Goal: Transaction & Acquisition: Purchase product/service

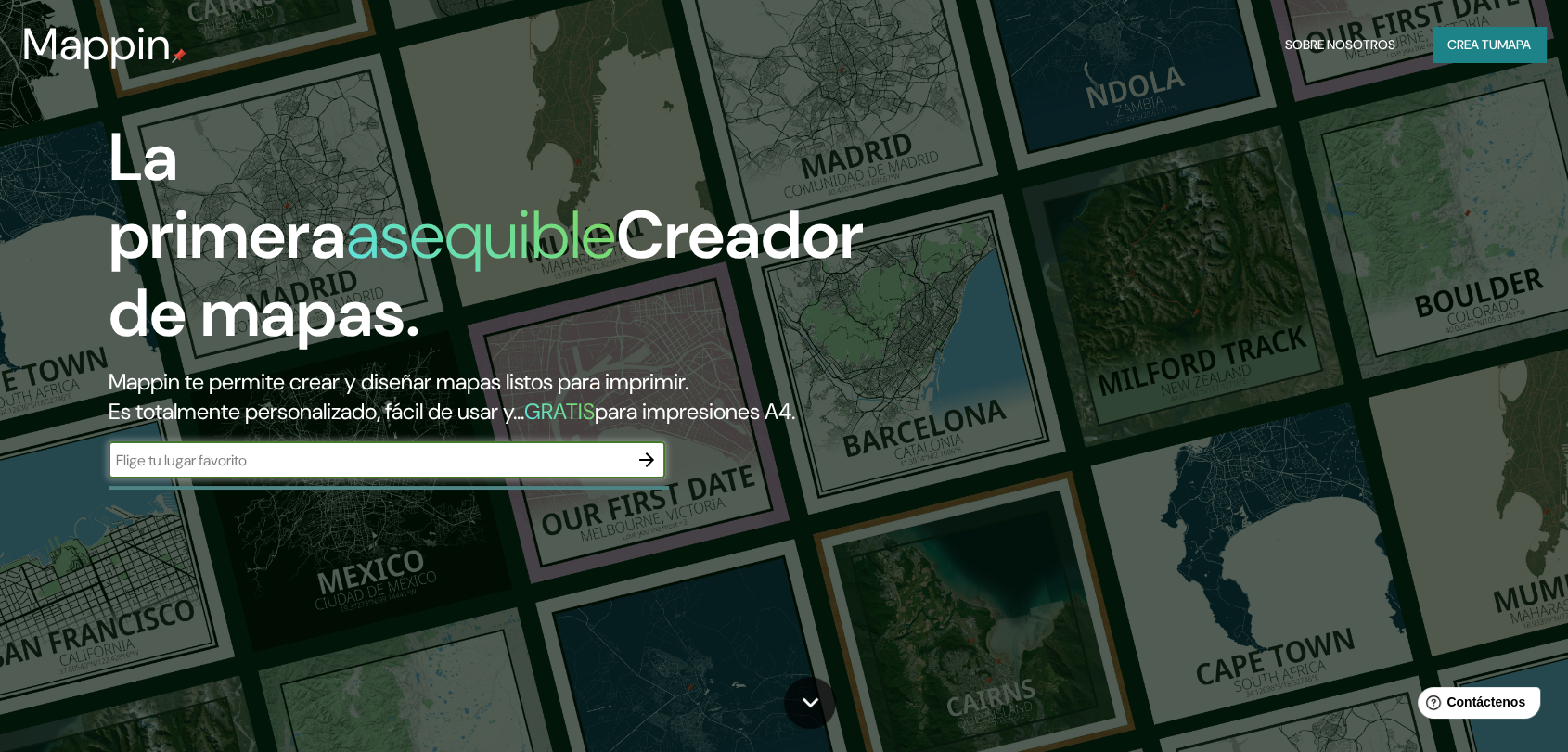
click at [465, 478] on div "​" at bounding box center [387, 460] width 556 height 37
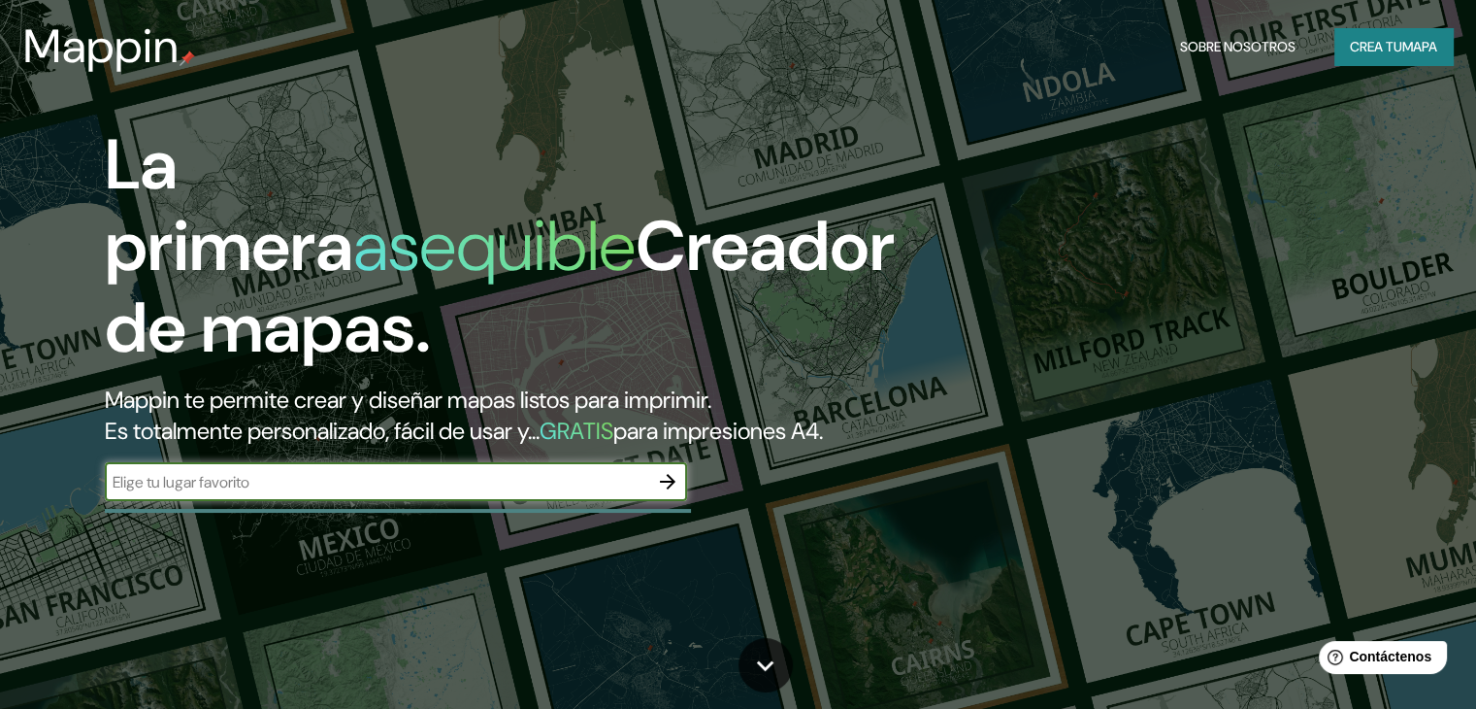
click at [359, 493] on input "text" at bounding box center [377, 482] width 544 height 22
type input "e"
type input "[DEMOGRAPHIC_DATA][GEOGRAPHIC_DATA][PERSON_NAME]"
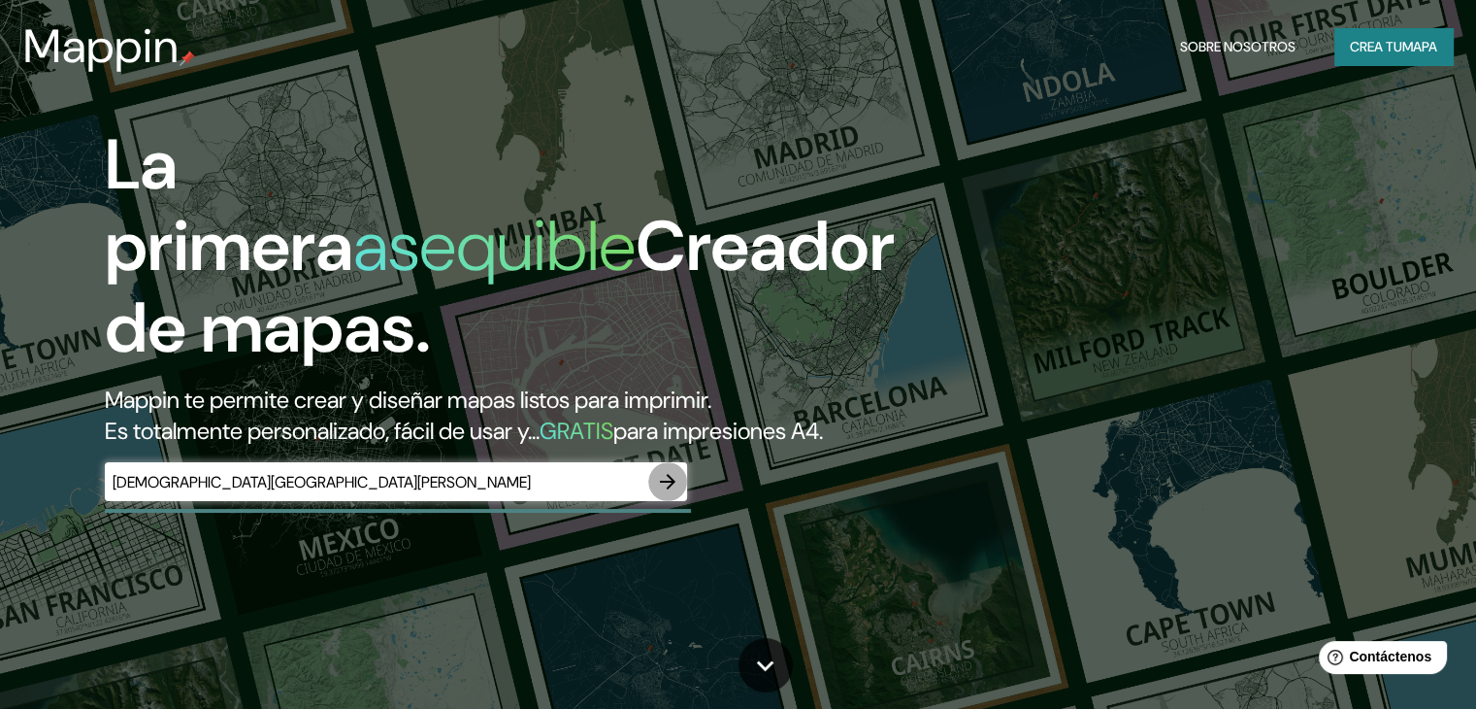
click at [678, 493] on icon "button" at bounding box center [667, 481] width 23 height 23
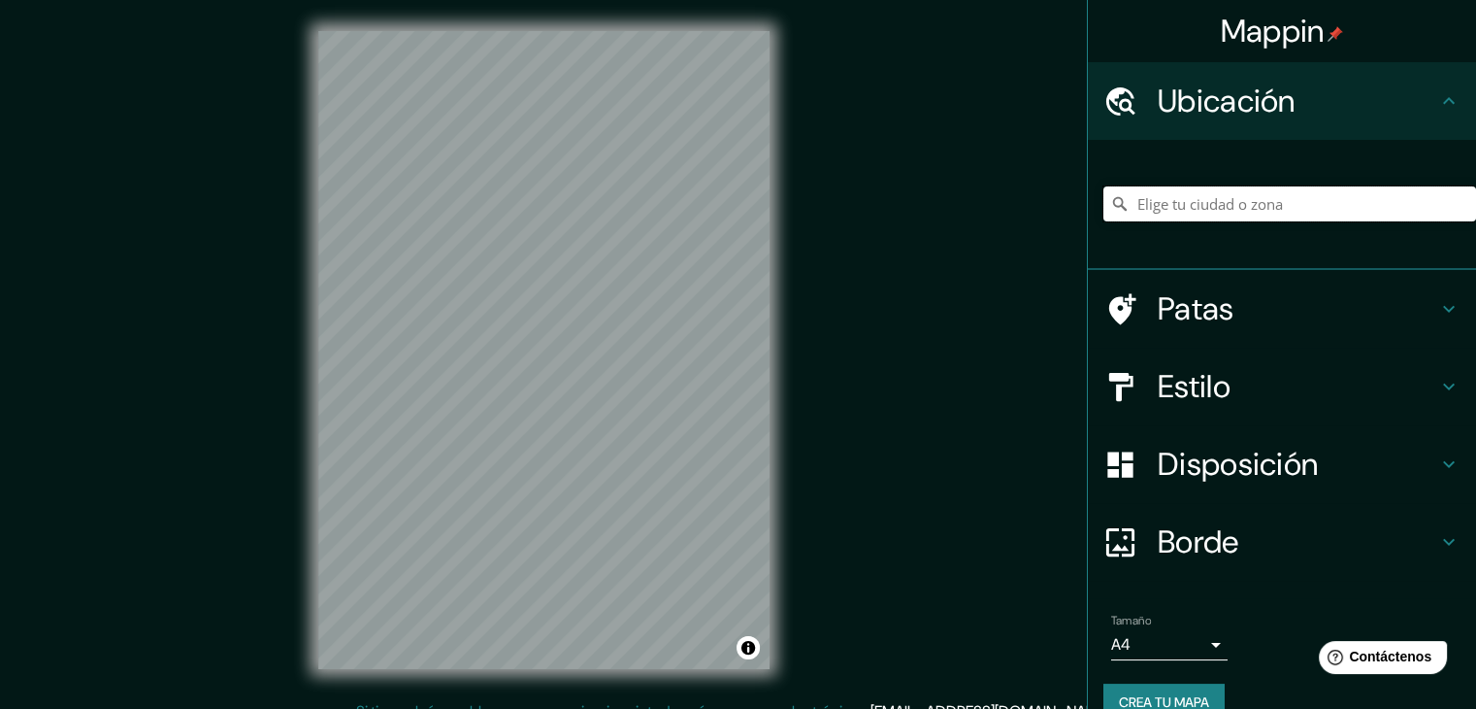
click at [1162, 200] on input "Elige tu ciudad o zona" at bounding box center [1290, 203] width 373 height 35
click at [1175, 210] on input "[GEOGRAPHIC_DATA], [GEOGRAPHIC_DATA], [GEOGRAPHIC_DATA]" at bounding box center [1290, 203] width 373 height 35
click at [1390, 204] on input "[GEOGRAPHIC_DATA], [GEOGRAPHIC_DATA], [GEOGRAPHIC_DATA]" at bounding box center [1290, 203] width 373 height 35
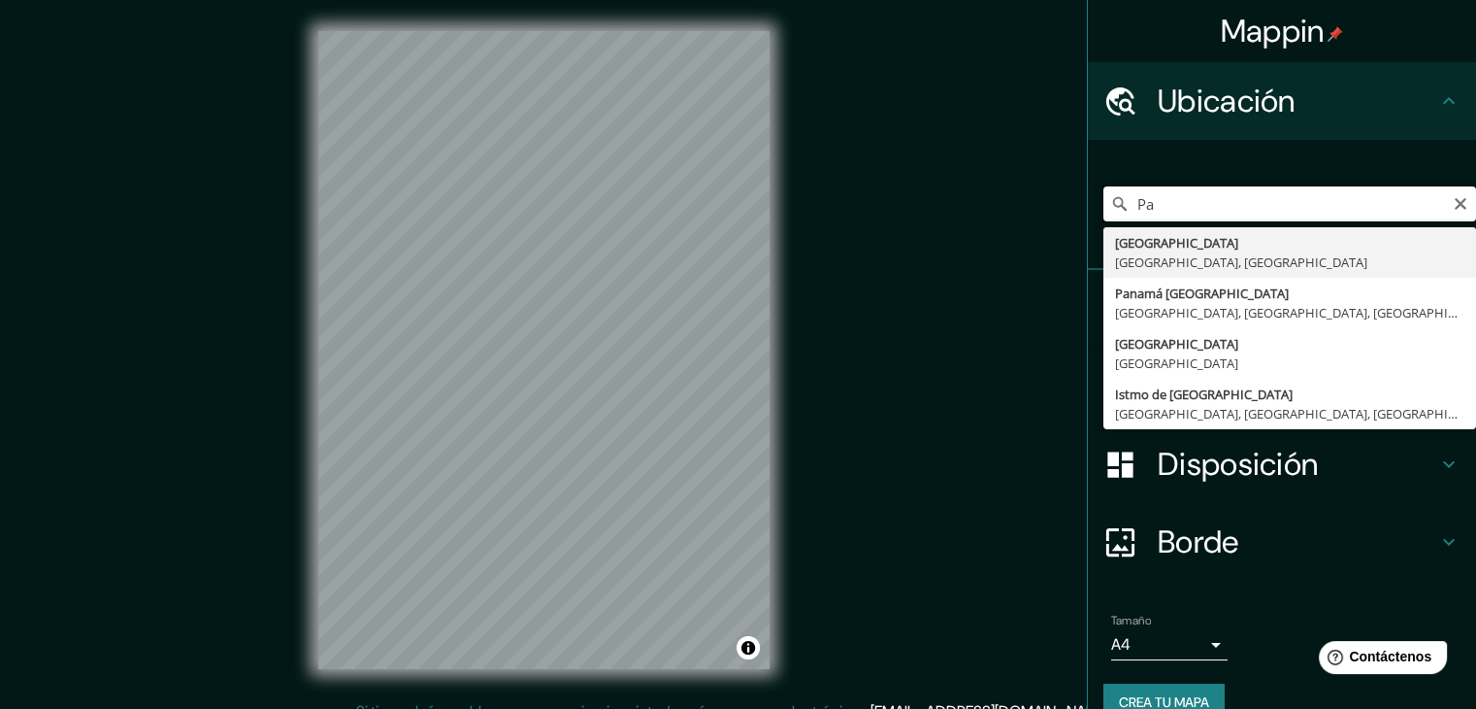
type input "P"
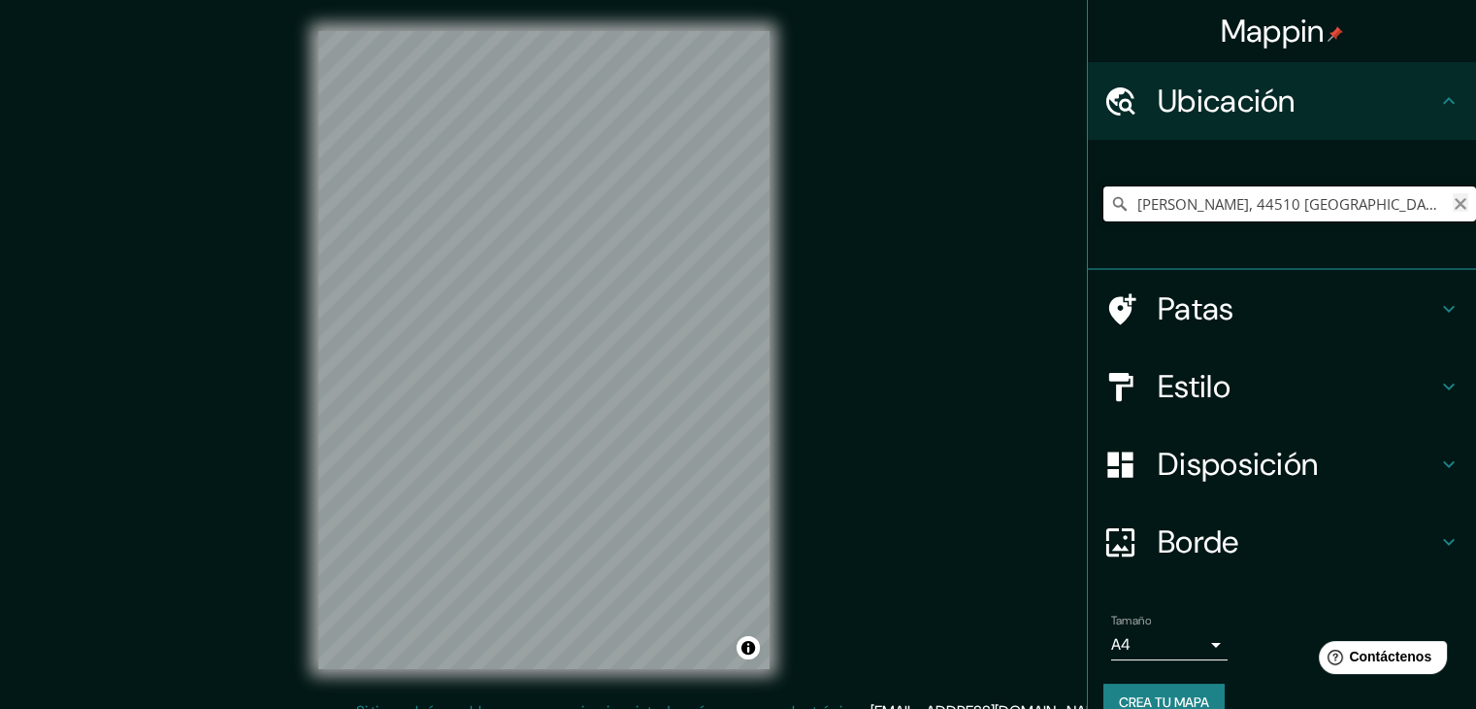
type input "[PERSON_NAME], 44510 [GEOGRAPHIC_DATA][PERSON_NAME], [GEOGRAPHIC_DATA][PERSON_N…"
click at [1455, 199] on icon "Claro" at bounding box center [1461, 204] width 12 height 12
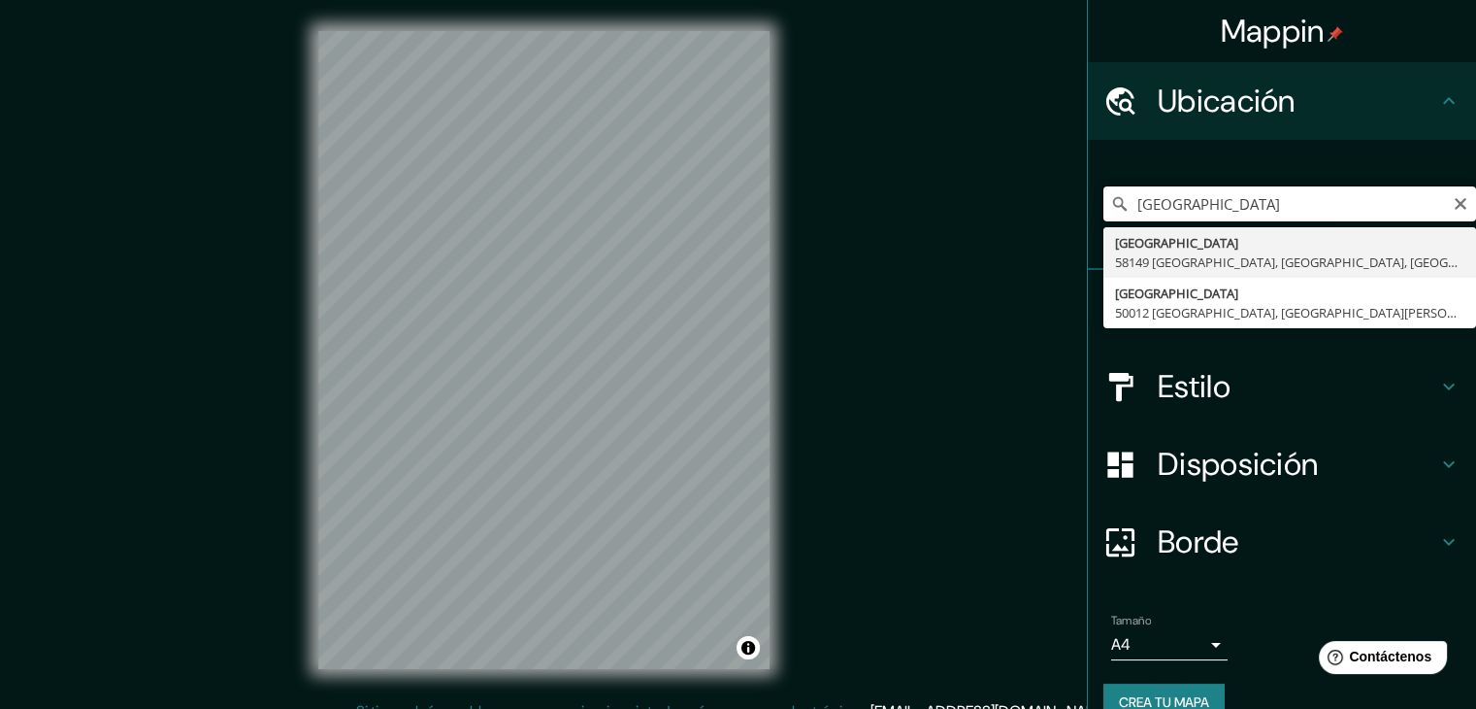
type input "[GEOGRAPHIC_DATA]"
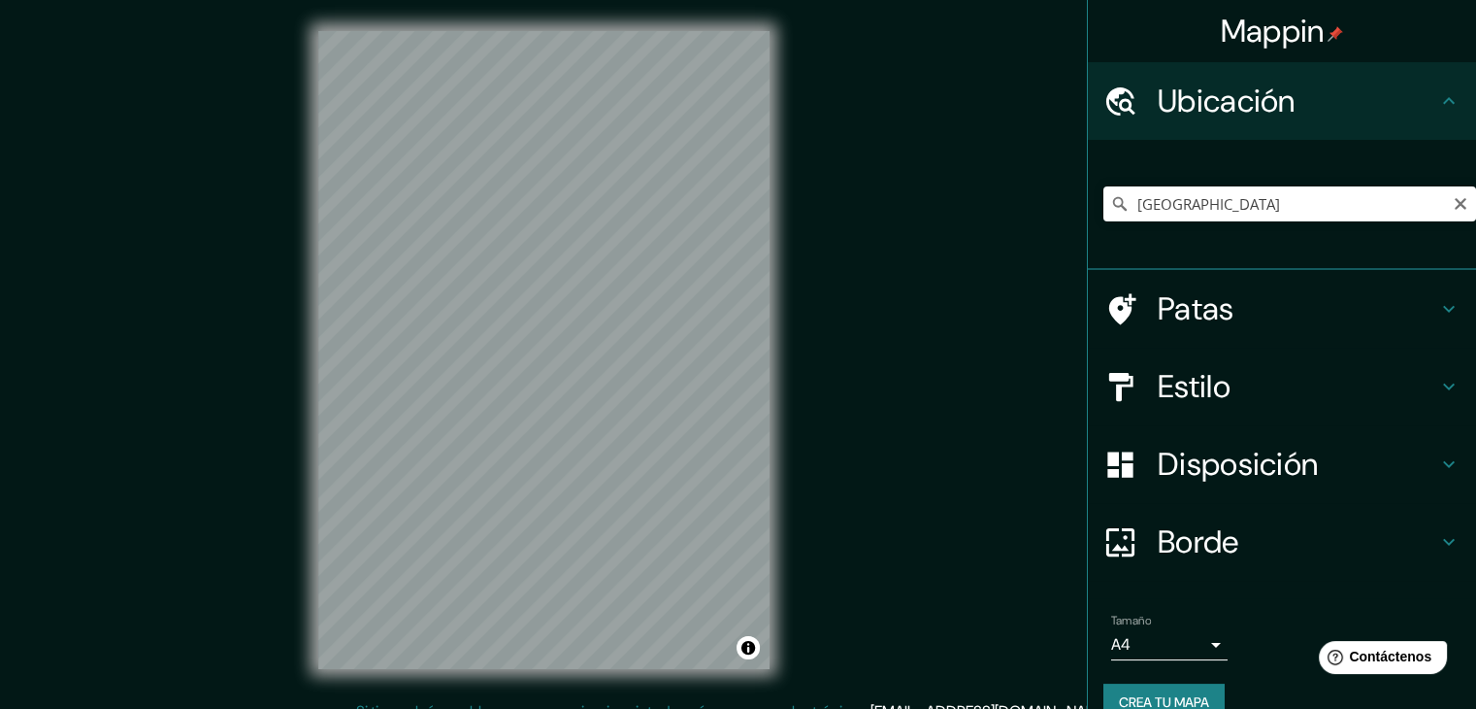
click at [1169, 226] on div "[GEOGRAPHIC_DATA] [GEOGRAPHIC_DATA][STREET_ADDRESS][GEOGRAPHIC_DATA][PERSON_NAM…" at bounding box center [1290, 203] width 373 height 97
click at [1285, 203] on input "[GEOGRAPHIC_DATA]" at bounding box center [1290, 203] width 373 height 35
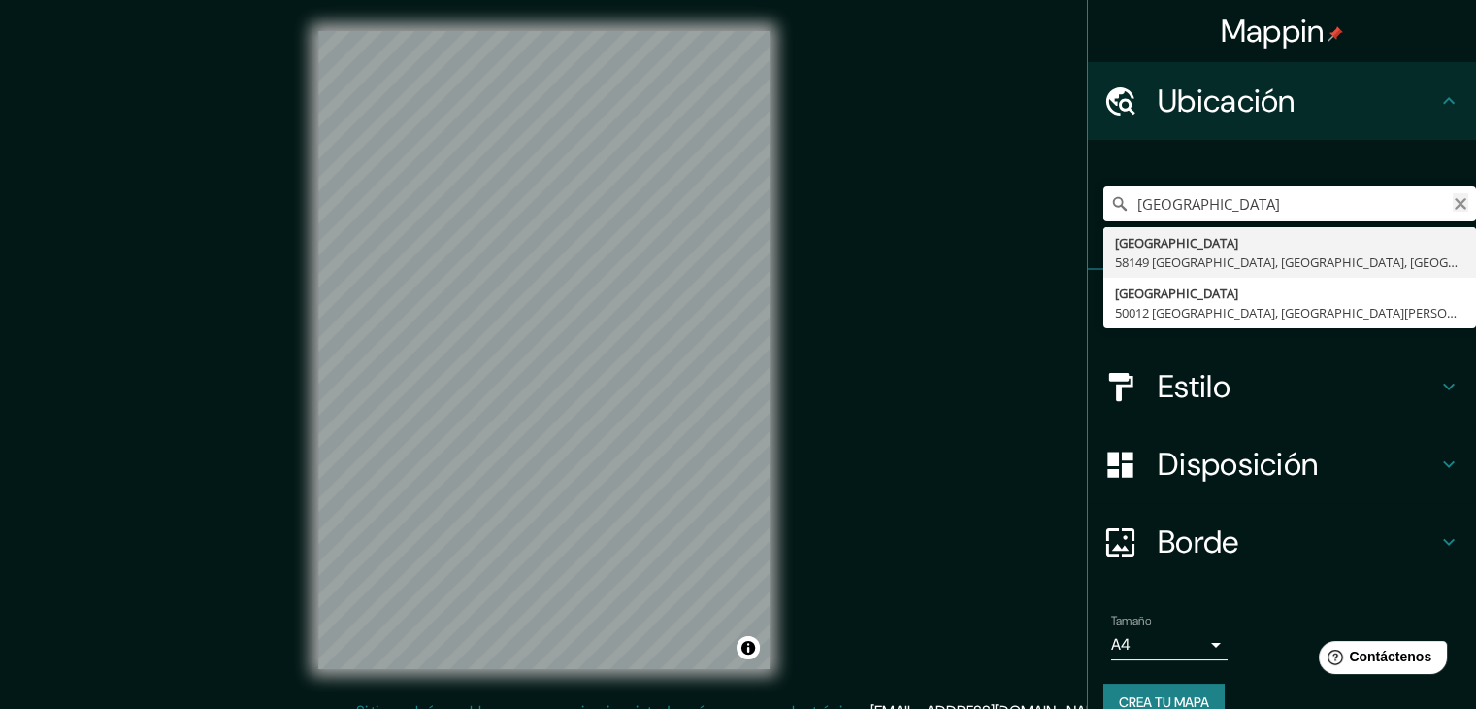
click at [1453, 201] on icon "Claro" at bounding box center [1461, 204] width 16 height 16
click at [1136, 204] on input "[DEMOGRAPHIC_DATA][GEOGRAPHIC_DATA][PERSON_NAME] , [GEOGRAPHIC_DATA]" at bounding box center [1290, 203] width 373 height 35
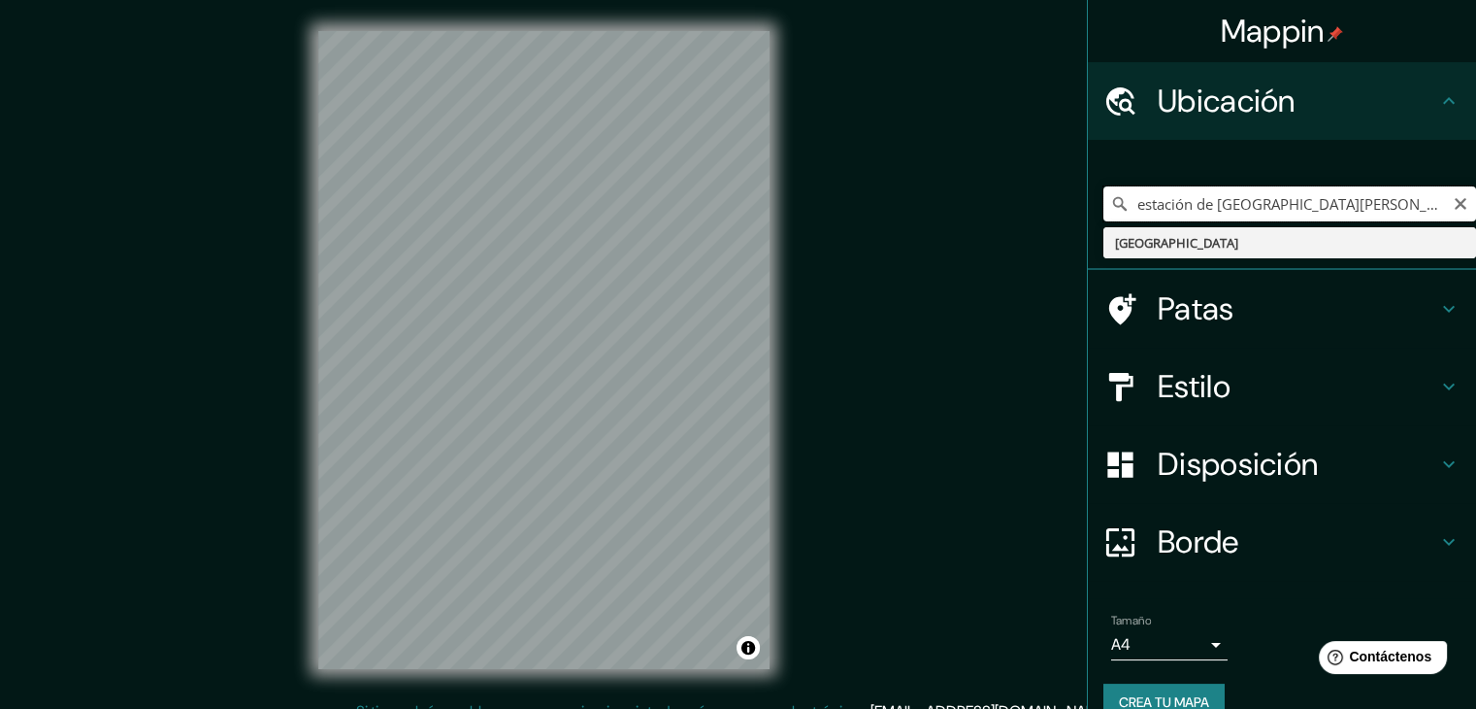
type input "[GEOGRAPHIC_DATA]"
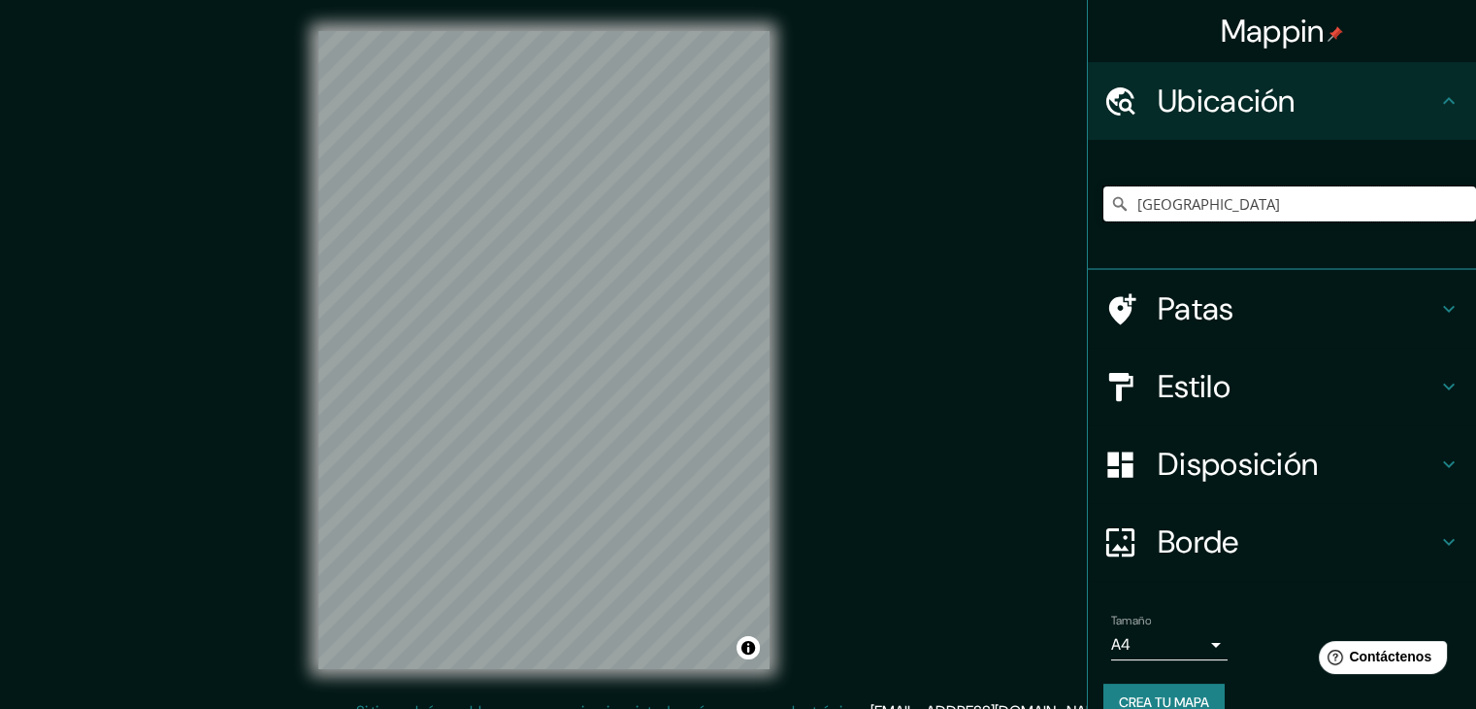
drag, startPoint x: 1187, startPoint y: 207, endPoint x: 1101, endPoint y: 249, distance: 96.4
click at [1104, 249] on div "[GEOGRAPHIC_DATA] [GEOGRAPHIC_DATA]" at bounding box center [1290, 203] width 373 height 97
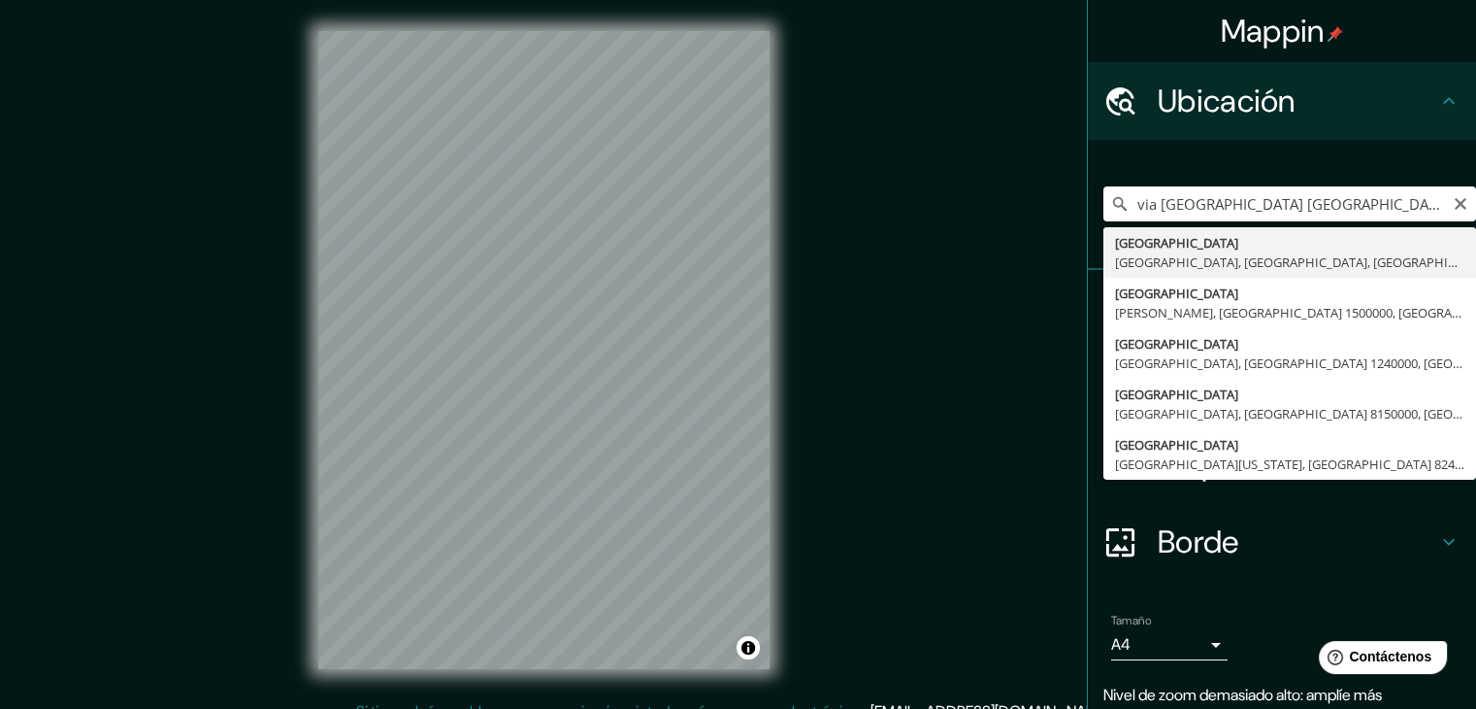
type input "[GEOGRAPHIC_DATA], [GEOGRAPHIC_DATA], [GEOGRAPHIC_DATA], [GEOGRAPHIC_DATA]"
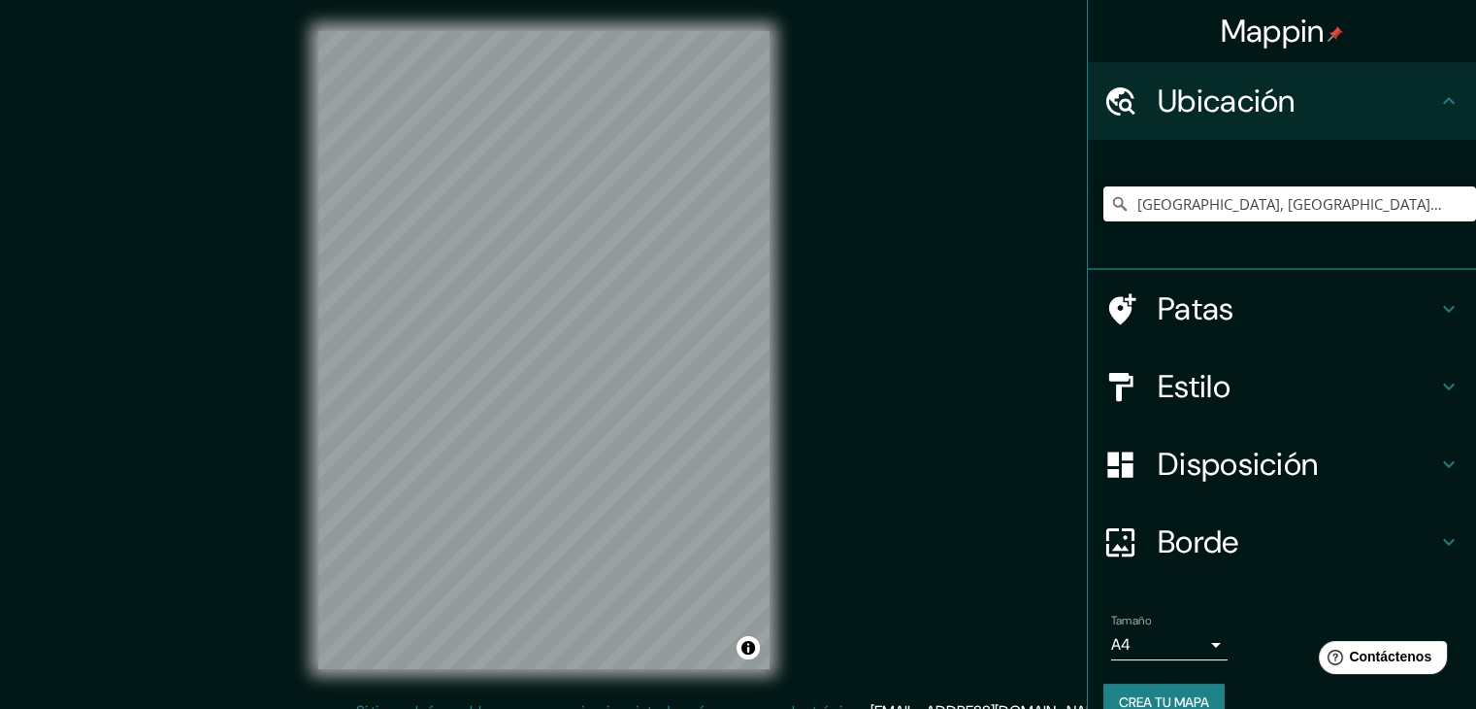
click at [811, 281] on div "Mappin Ubicación [GEOGRAPHIC_DATA], [GEOGRAPHIC_DATA], [GEOGRAPHIC_DATA], [GEOG…" at bounding box center [738, 365] width 1476 height 731
click at [1385, 296] on h4 "Patas" at bounding box center [1298, 308] width 280 height 39
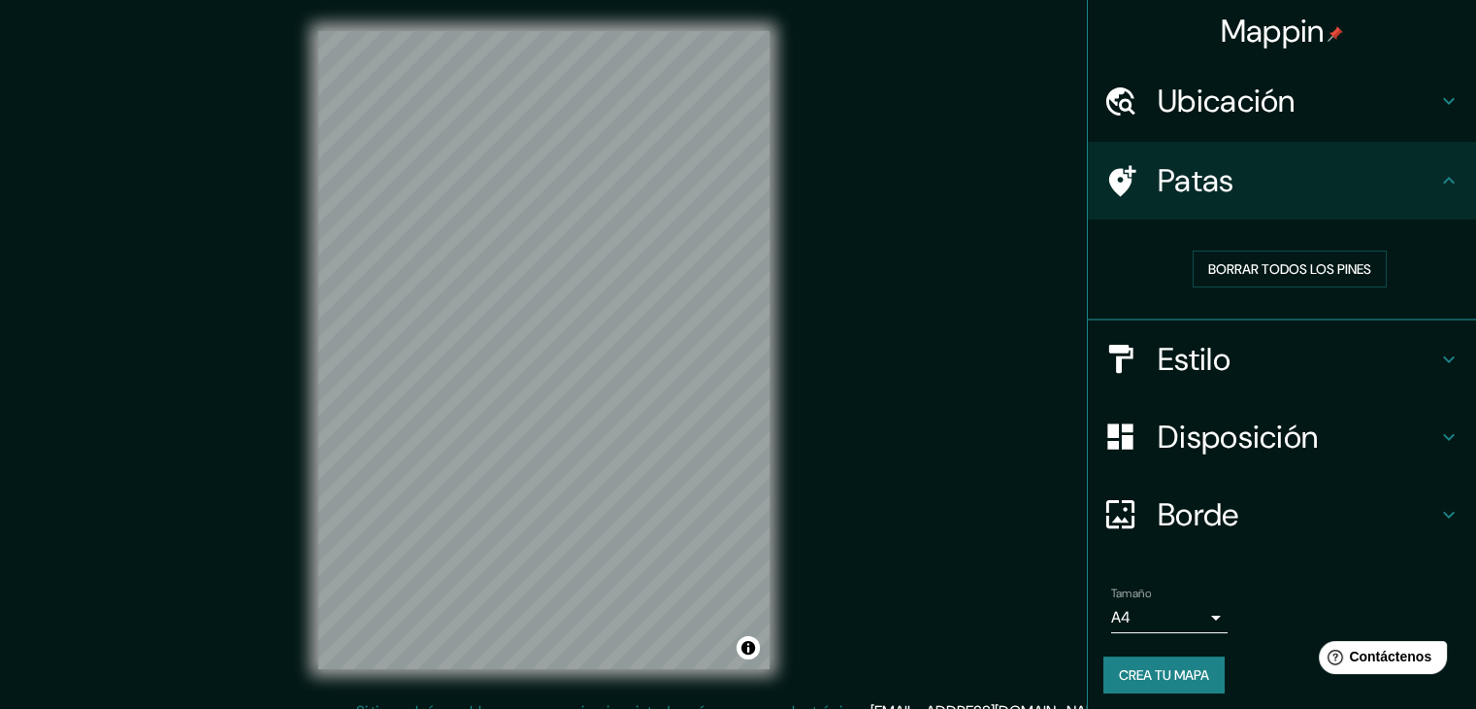
click at [1297, 351] on h4 "Estilo" at bounding box center [1298, 359] width 280 height 39
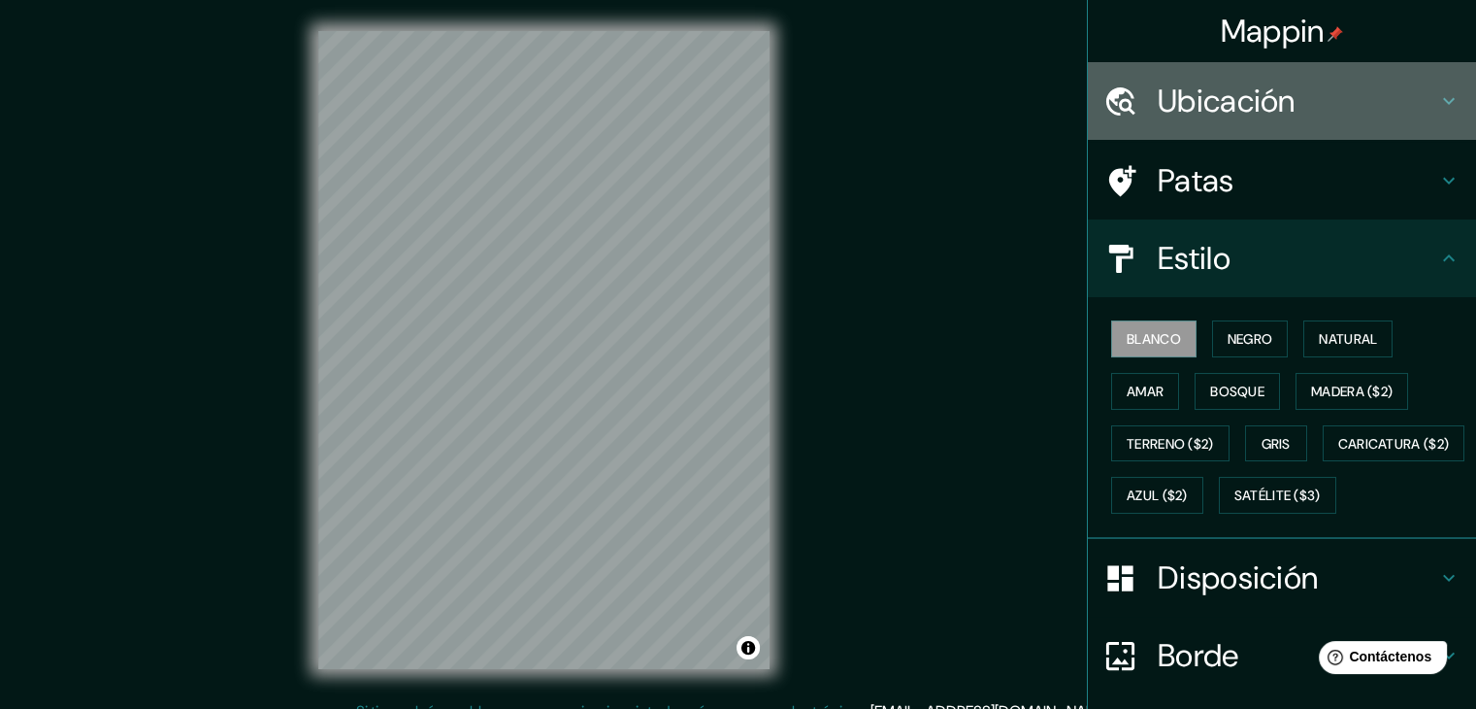
click at [1285, 88] on h4 "Ubicación" at bounding box center [1298, 101] width 280 height 39
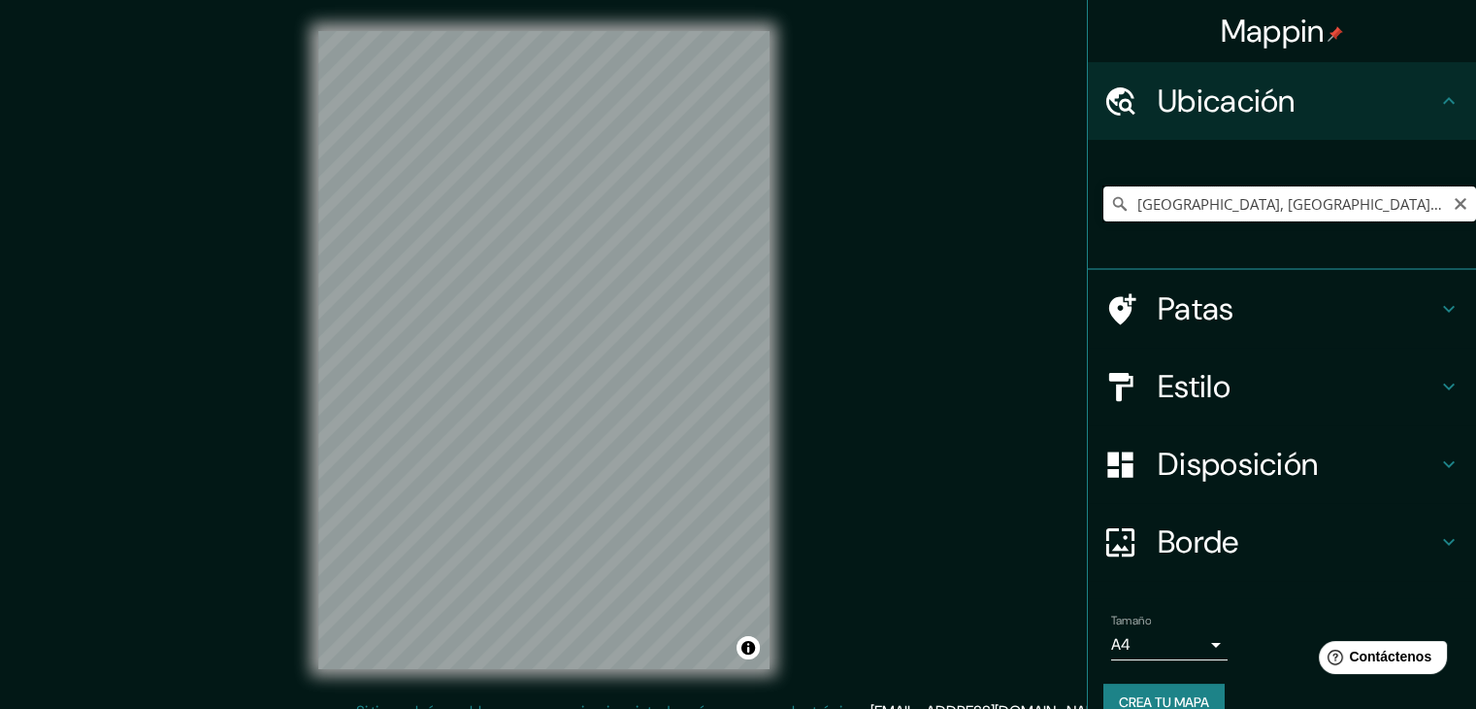
click at [1331, 205] on input "[GEOGRAPHIC_DATA], [GEOGRAPHIC_DATA], [GEOGRAPHIC_DATA], [GEOGRAPHIC_DATA]" at bounding box center [1290, 203] width 373 height 35
click at [1453, 207] on icon "Claro" at bounding box center [1461, 204] width 16 height 16
click at [1297, 213] on input "Elige tu ciudad o zona" at bounding box center [1290, 203] width 373 height 35
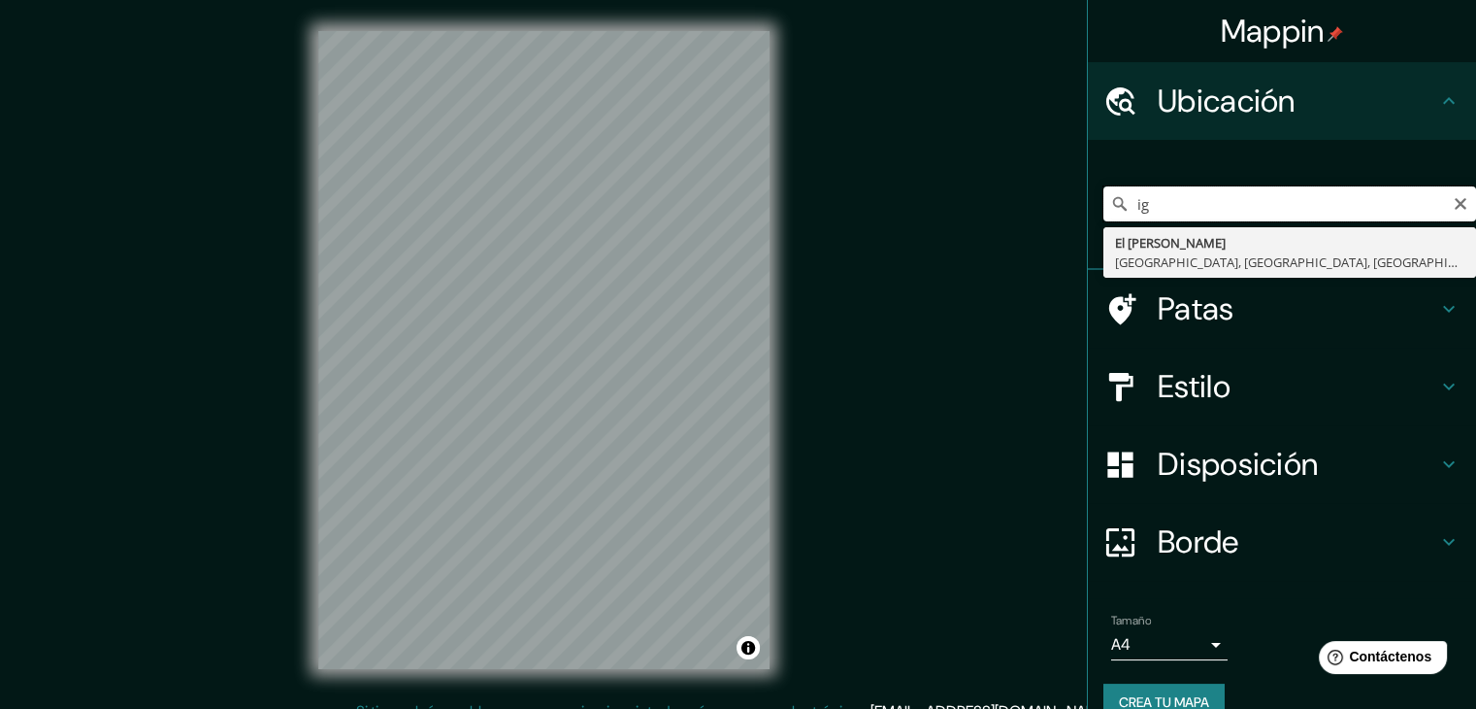
type input "i"
type input "h"
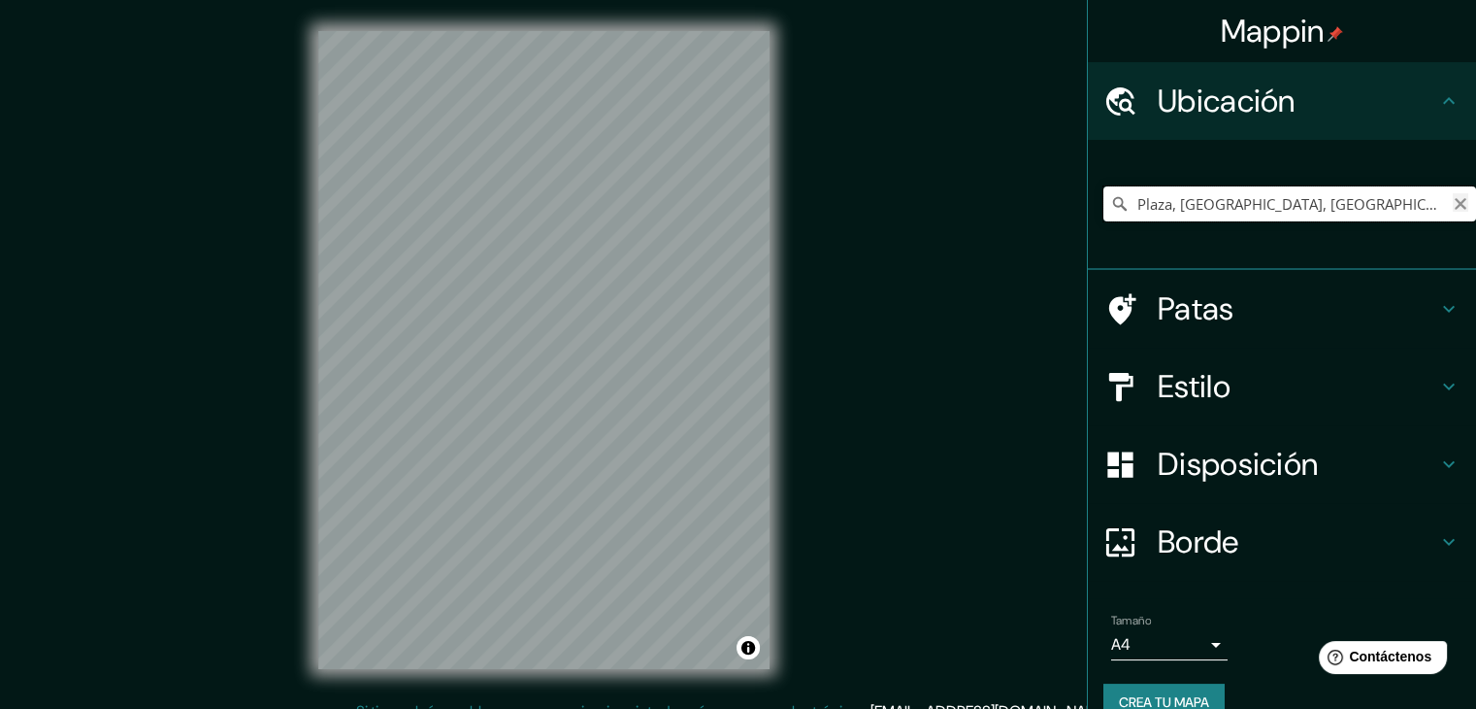
type input "Plaza, [GEOGRAPHIC_DATA], [GEOGRAPHIC_DATA], [GEOGRAPHIC_DATA]"
click at [1453, 204] on icon "Claro" at bounding box center [1461, 204] width 16 height 16
click at [1425, 204] on input "[GEOGRAPHIC_DATA], Esmeraldas - Esmeraldas, 0801, [GEOGRAPHIC_DATA]" at bounding box center [1290, 203] width 373 height 35
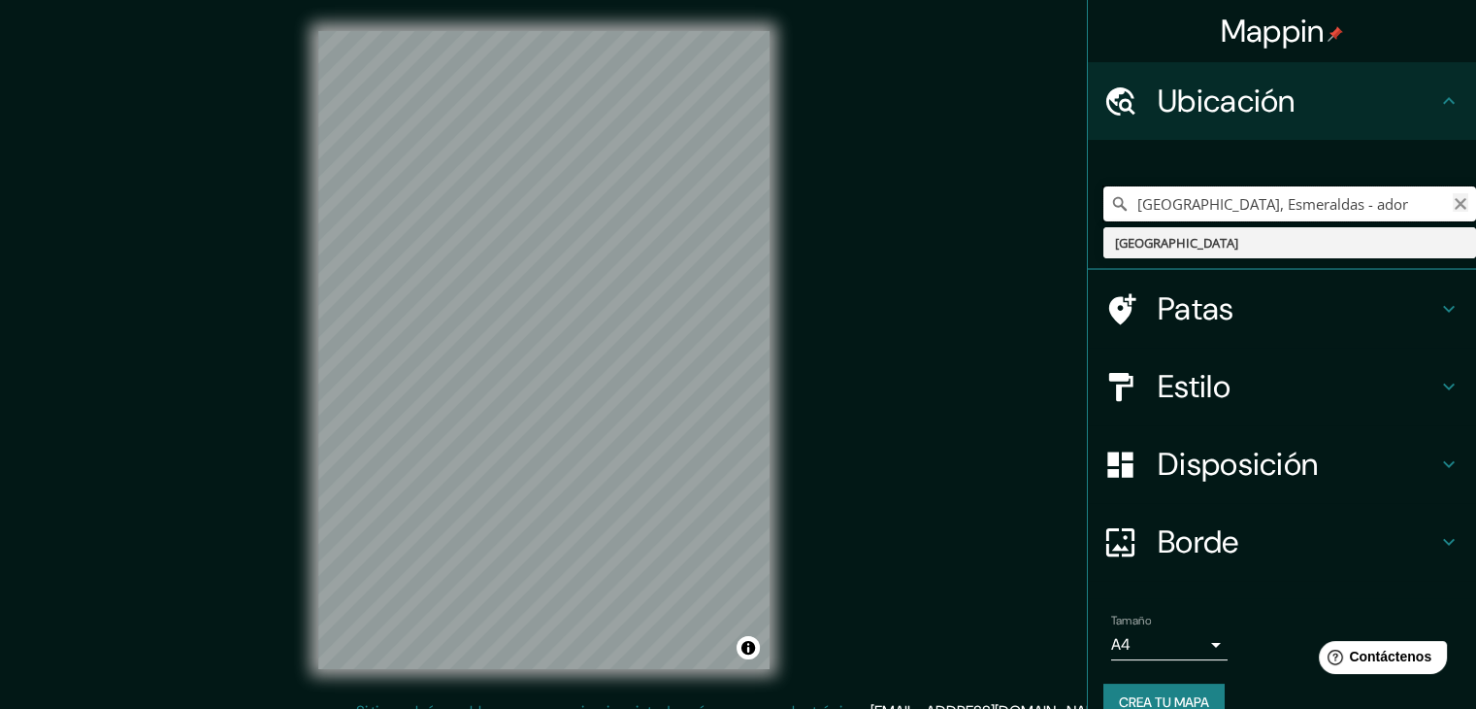
type input "[GEOGRAPHIC_DATA], Esmeraldas - ador"
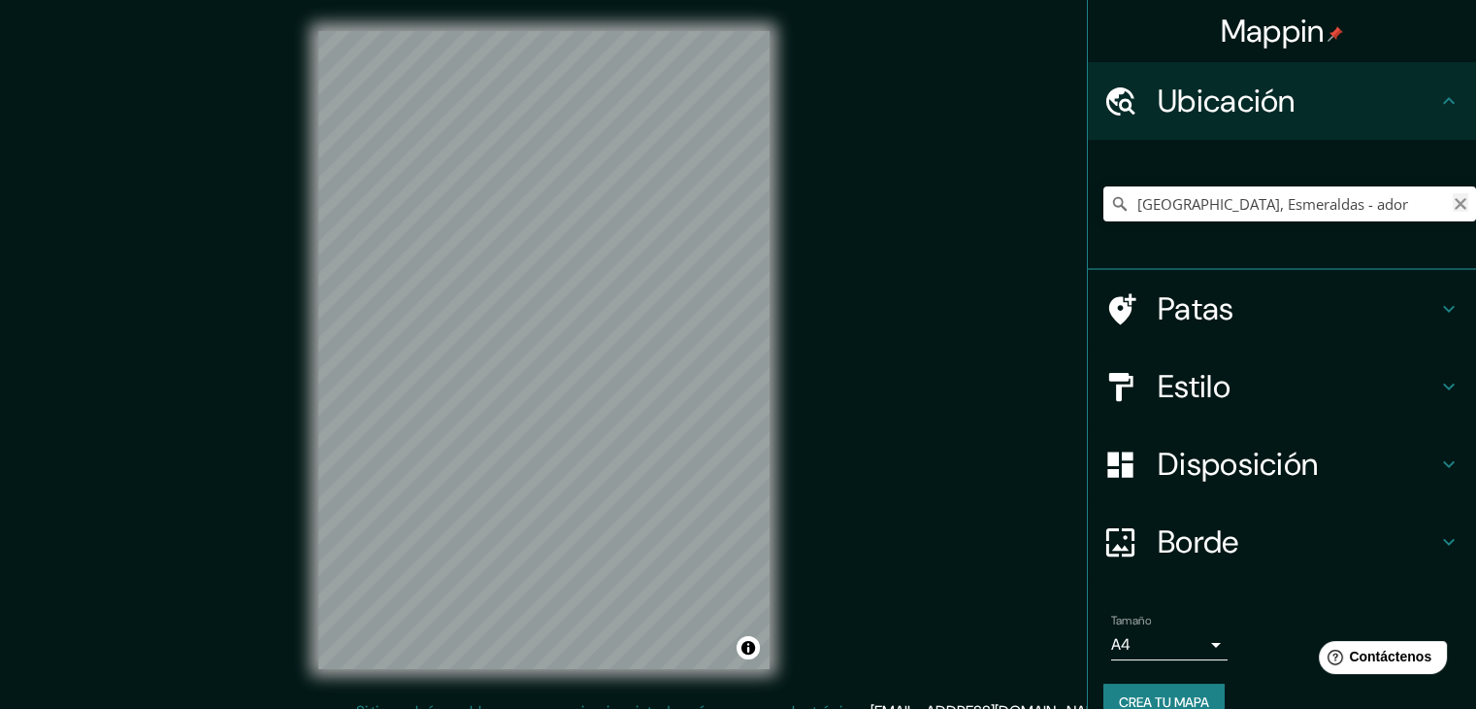
click at [1455, 207] on icon "Claro" at bounding box center [1461, 204] width 12 height 12
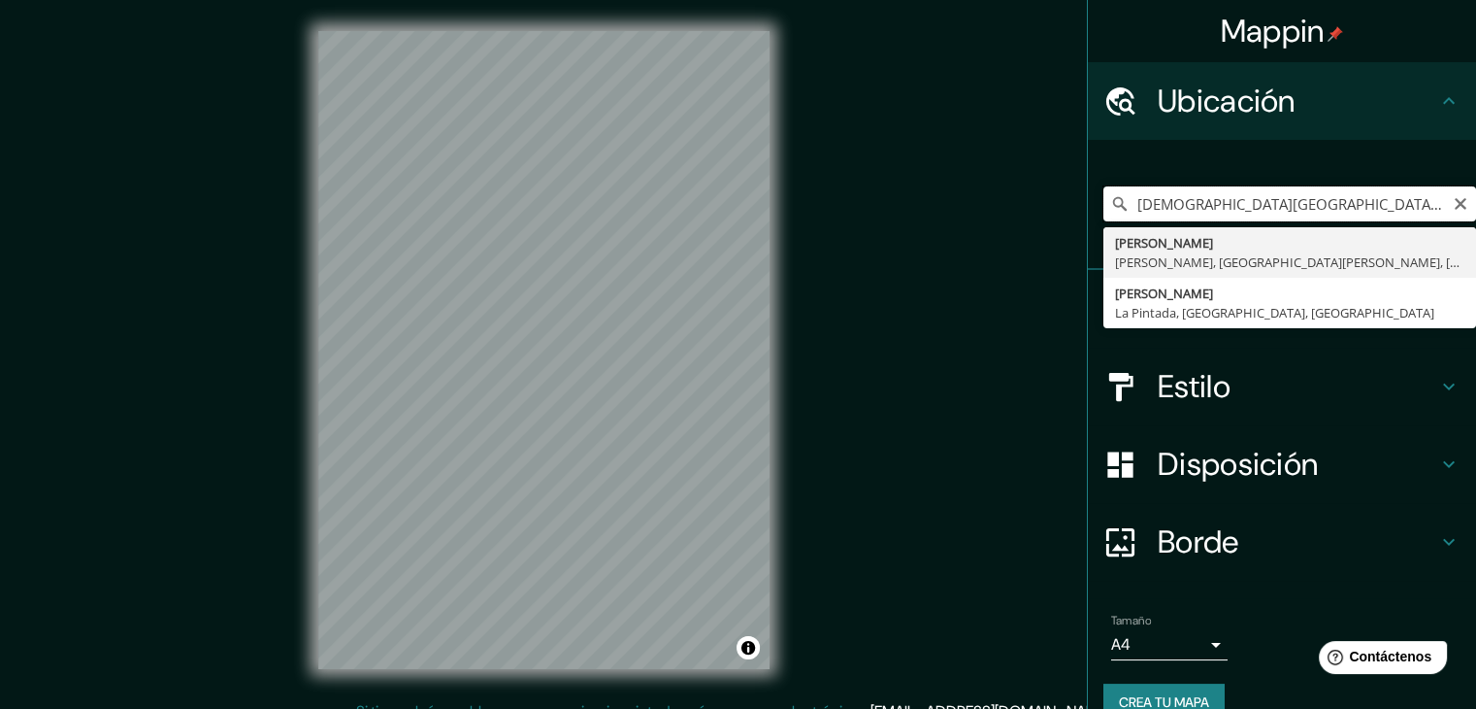
drag, startPoint x: 1246, startPoint y: 204, endPoint x: 1089, endPoint y: 249, distance: 163.7
click at [1437, 202] on input "[PERSON_NAME], [PERSON_NAME], [GEOGRAPHIC_DATA][PERSON_NAME], [GEOGRAPHIC_DATA]" at bounding box center [1290, 203] width 373 height 35
type input "[PERSON_NAME], [PERSON_NAME], [GEOGRAPHIC_DATA][PERSON_NAME], [GEOGRAPHIC_DATA]"
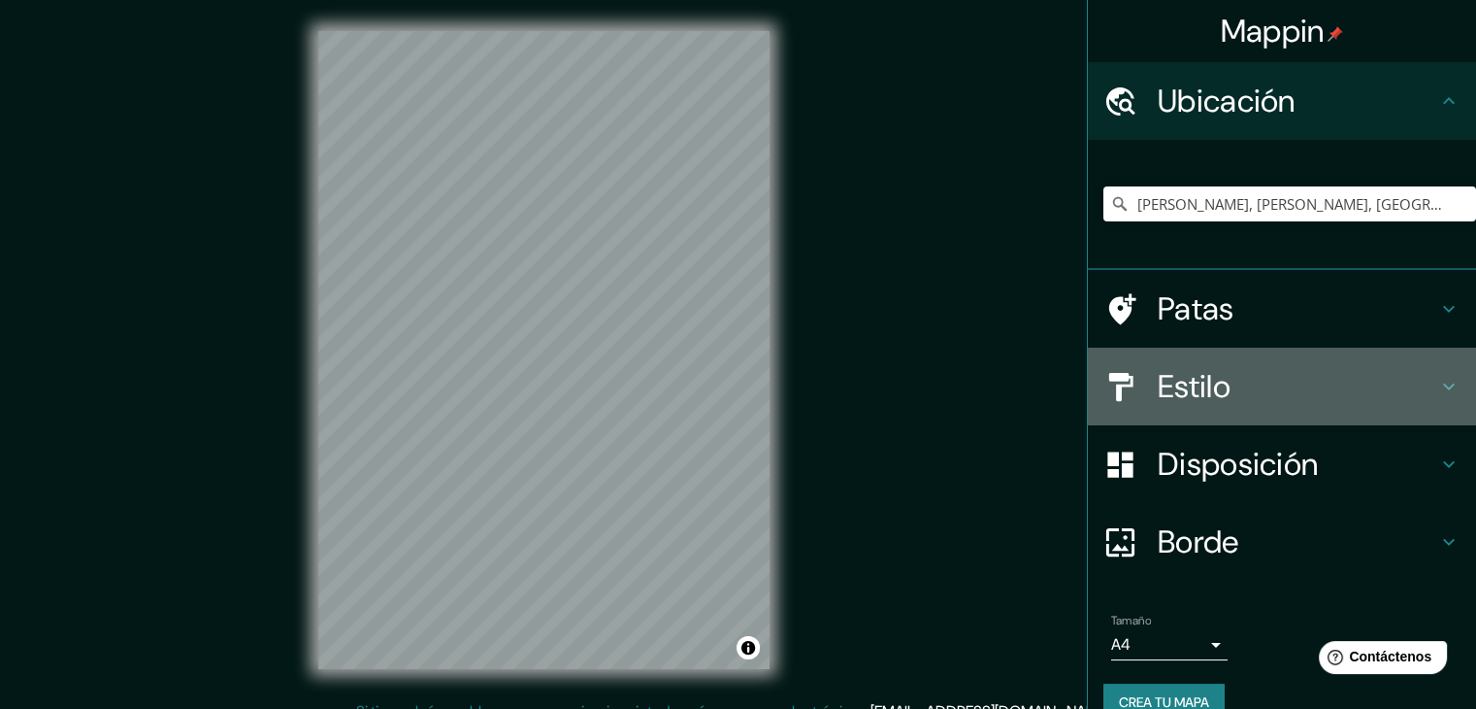
click at [1204, 392] on font "Estilo" at bounding box center [1194, 386] width 73 height 41
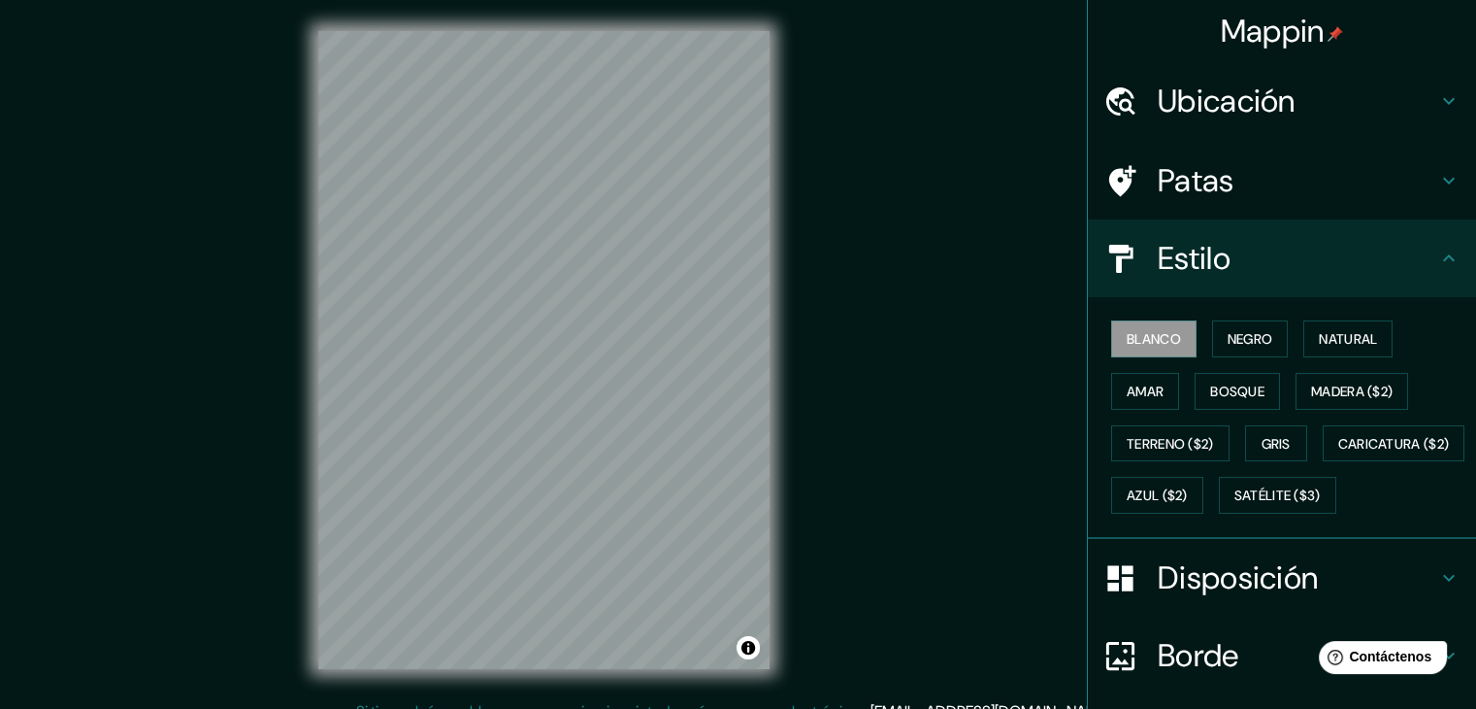
click at [1228, 94] on font "Ubicación" at bounding box center [1227, 101] width 138 height 41
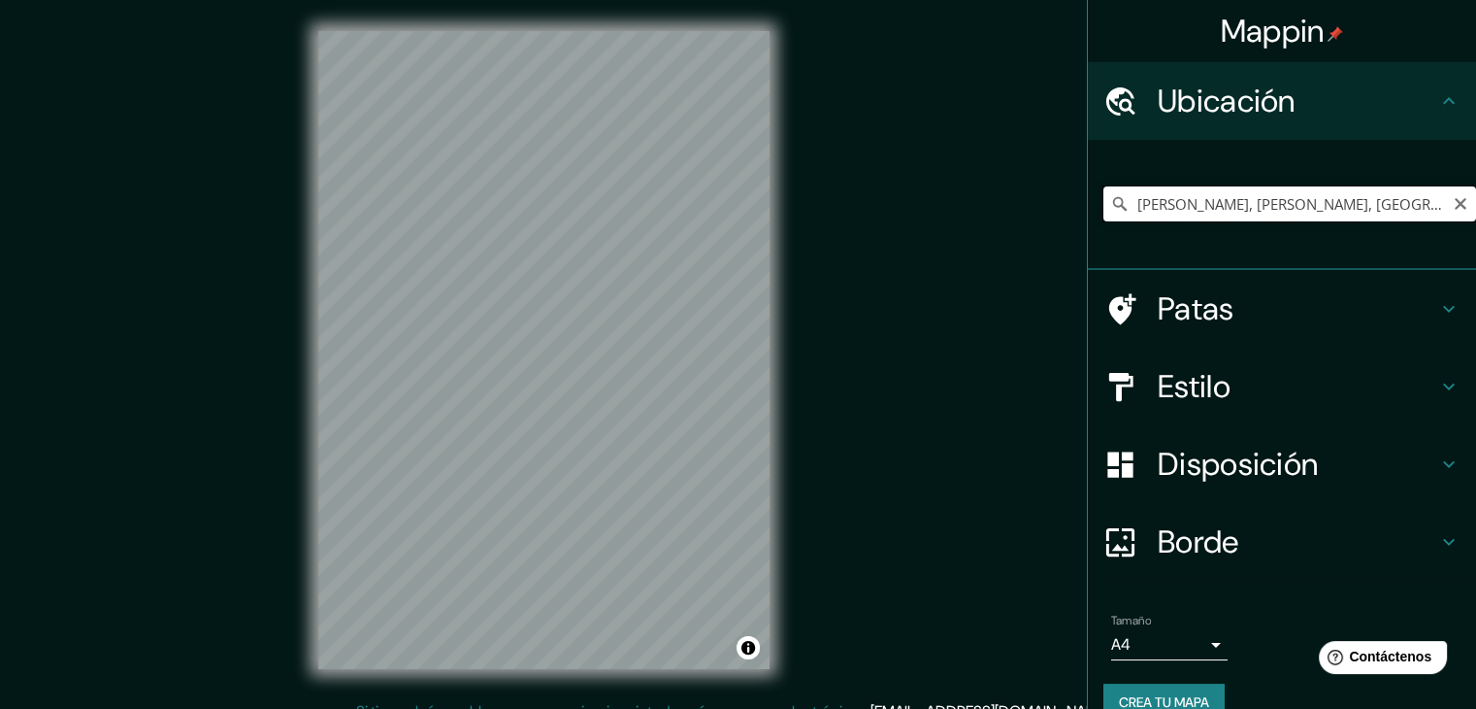
click at [1231, 205] on input "[PERSON_NAME], [PERSON_NAME], [GEOGRAPHIC_DATA][PERSON_NAME], [GEOGRAPHIC_DATA]" at bounding box center [1290, 203] width 373 height 35
click at [1455, 206] on icon "Claro" at bounding box center [1461, 204] width 12 height 12
drag, startPoint x: 1192, startPoint y: 201, endPoint x: 858, endPoint y: 303, distance: 349.1
click at [860, 303] on div "Mappin Ubicación [GEOGRAPHIC_DATA] [GEOGRAPHIC_DATA] [GEOGRAPHIC_DATA] [GEOGRAP…" at bounding box center [738, 365] width 1476 height 731
type input "[GEOGRAPHIC_DATA]"
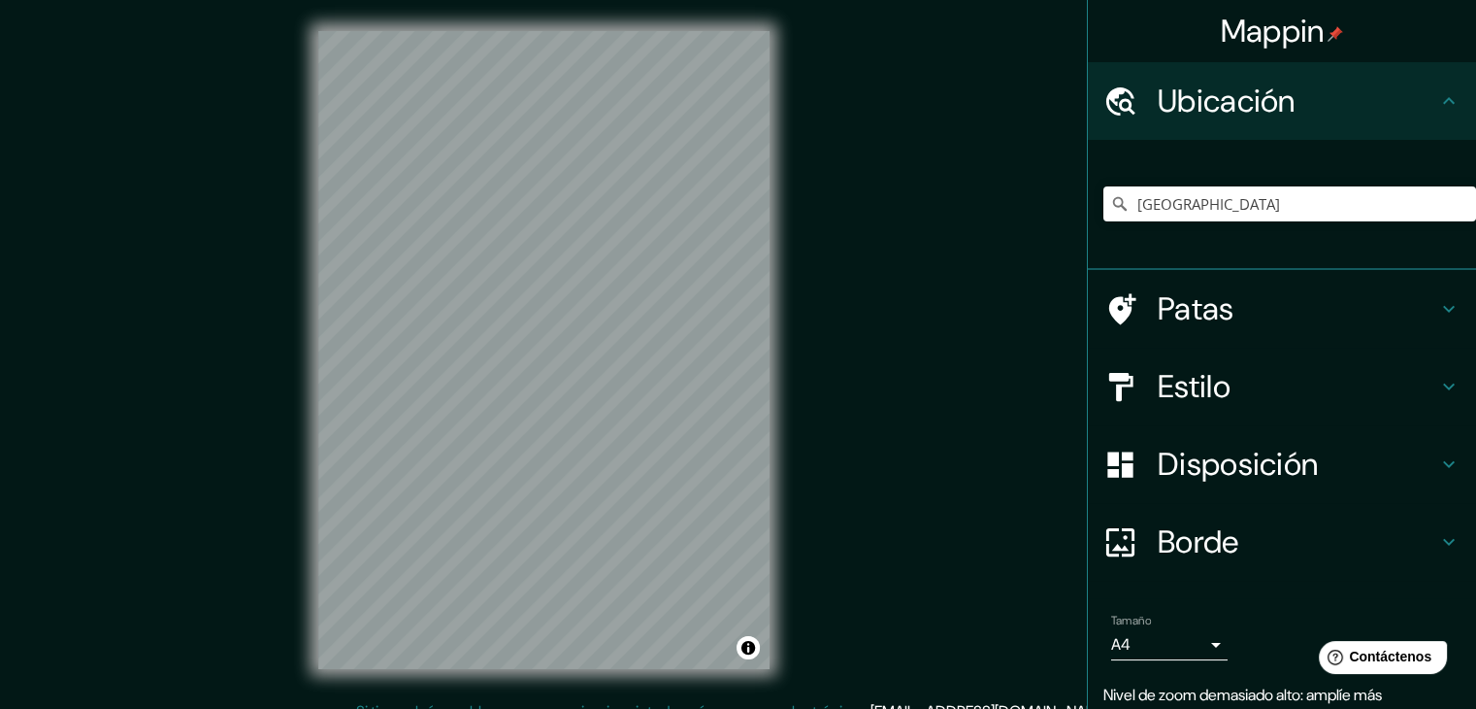
click at [852, 300] on div "Mappin Ubicación [GEOGRAPHIC_DATA] [GEOGRAPHIC_DATA] [GEOGRAPHIC_DATA] [GEOGRAP…" at bounding box center [738, 365] width 1476 height 731
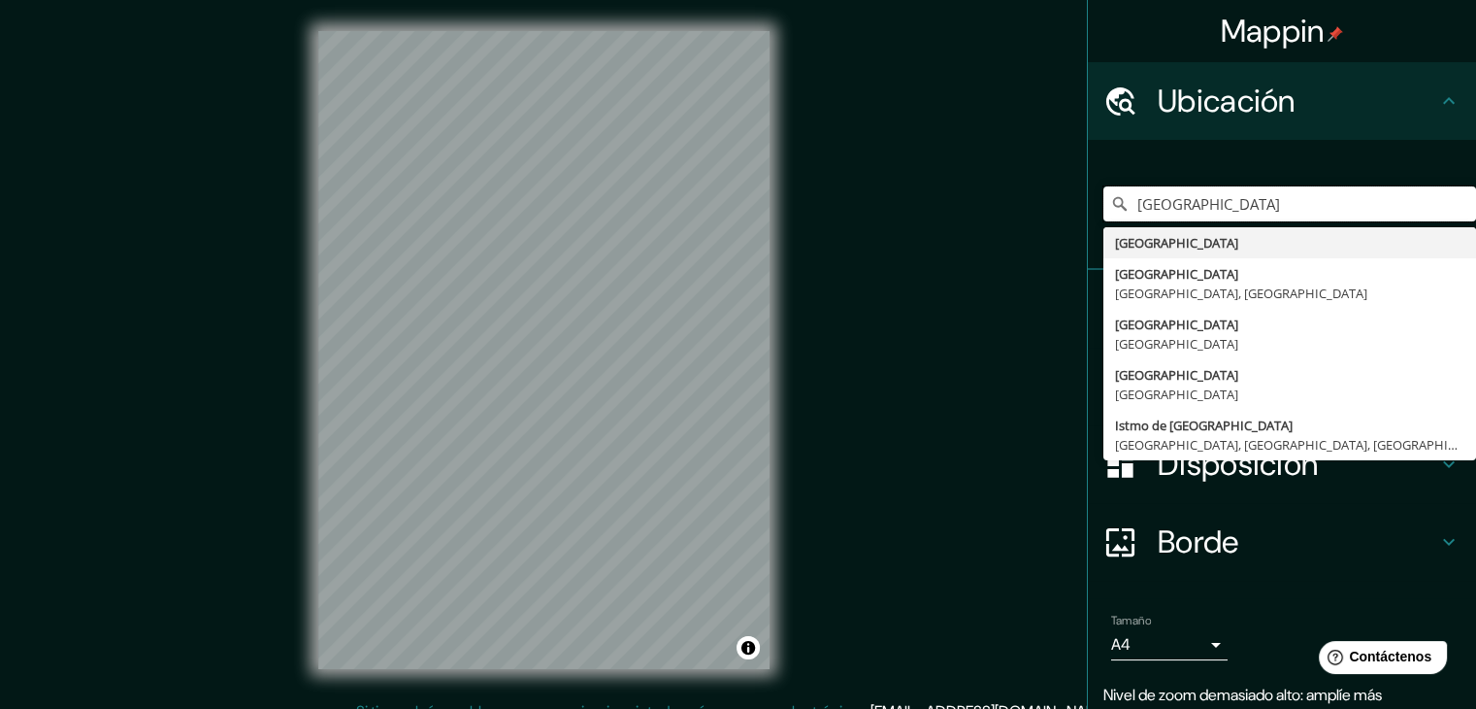
drag, startPoint x: 1197, startPoint y: 190, endPoint x: 881, endPoint y: 319, distance: 340.9
click at [881, 319] on div "Mappin Ubicación [GEOGRAPHIC_DATA] [GEOGRAPHIC_DATA] [GEOGRAPHIC_DATA] [GEOGRAP…" at bounding box center [738, 365] width 1476 height 731
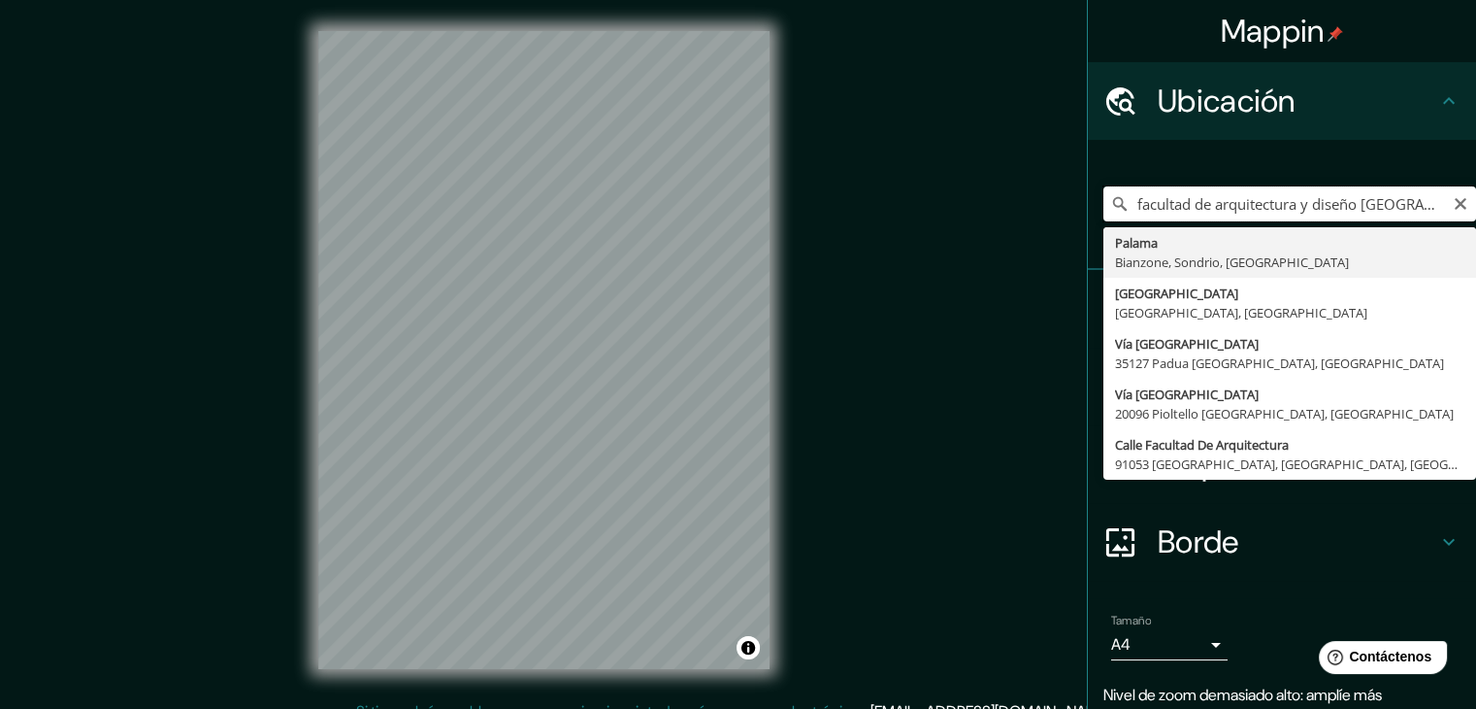
type input "Palama, Bianzone, Sondrio, [GEOGRAPHIC_DATA]"
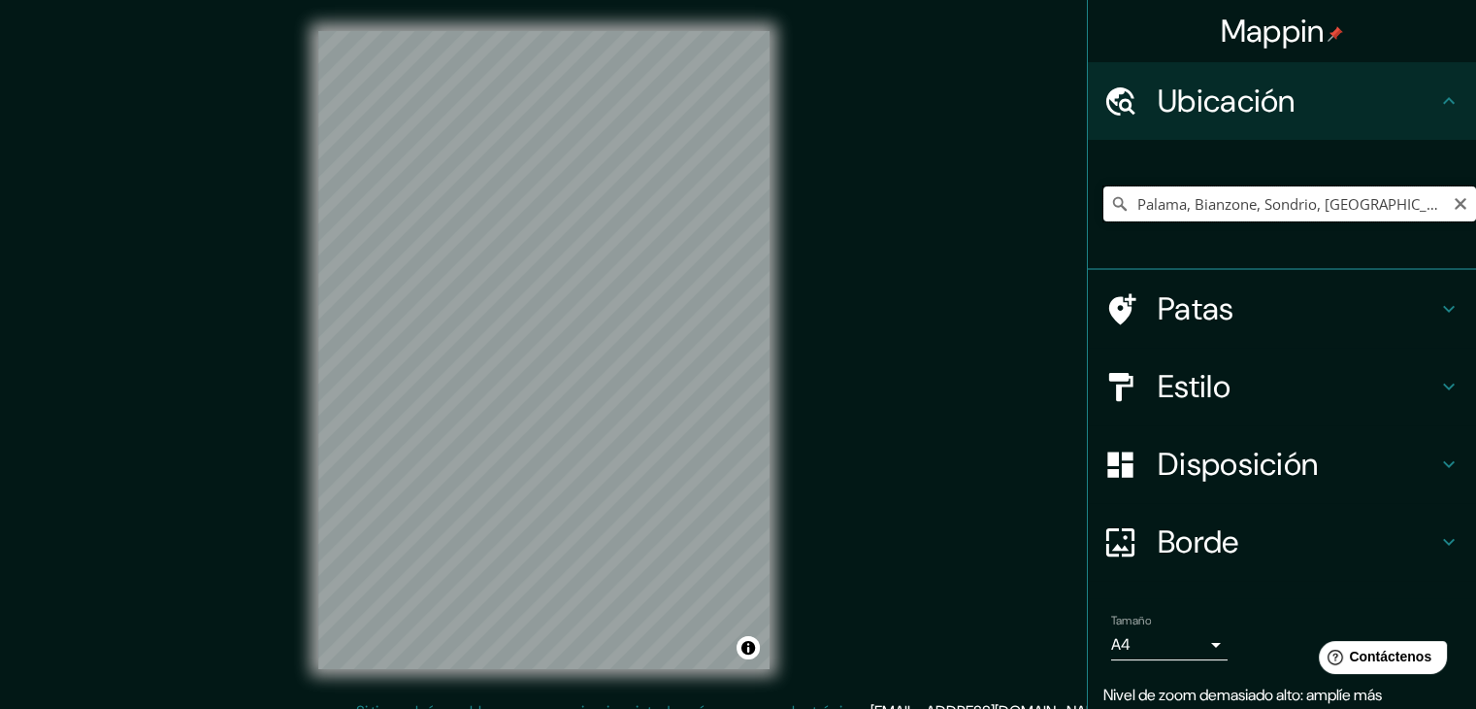
click at [688, 276] on div "Mappin Ubicación Palama, [GEOGRAPHIC_DATA], [GEOGRAPHIC_DATA], [GEOGRAPHIC_DATA…" at bounding box center [738, 365] width 1476 height 731
type input "p"
type input "v"
type input "[GEOGRAPHIC_DATA], [GEOGRAPHIC_DATA], [GEOGRAPHIC_DATA], [GEOGRAPHIC_DATA]"
click at [1418, 385] on h4 "Estilo" at bounding box center [1298, 386] width 280 height 39
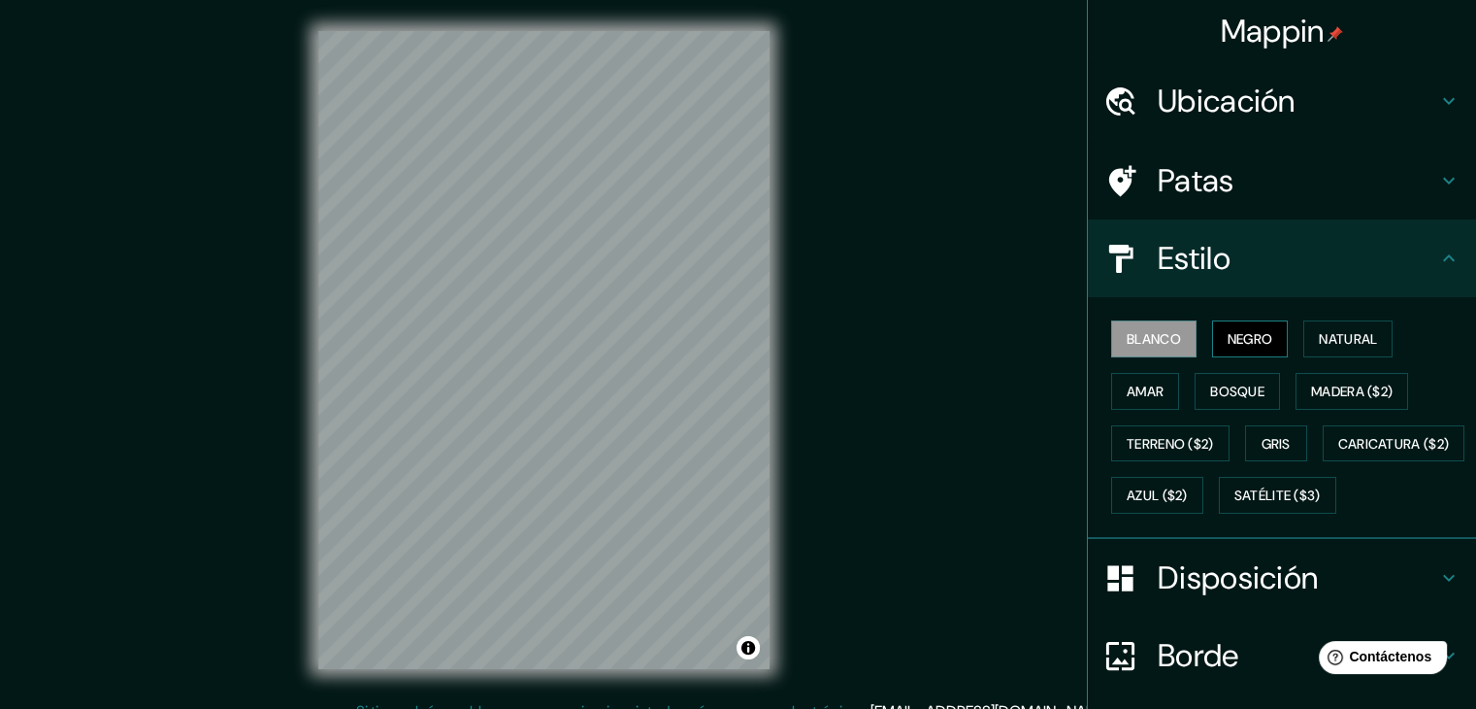
click at [1238, 347] on font "Negro" at bounding box center [1251, 338] width 46 height 17
click at [1329, 362] on div "Blanco Negro Natural Amar Bosque Madera ($2) Terreno ($2) Gris Caricatura ($2) …" at bounding box center [1290, 417] width 373 height 209
click at [1320, 343] on font "Natural" at bounding box center [1348, 338] width 58 height 17
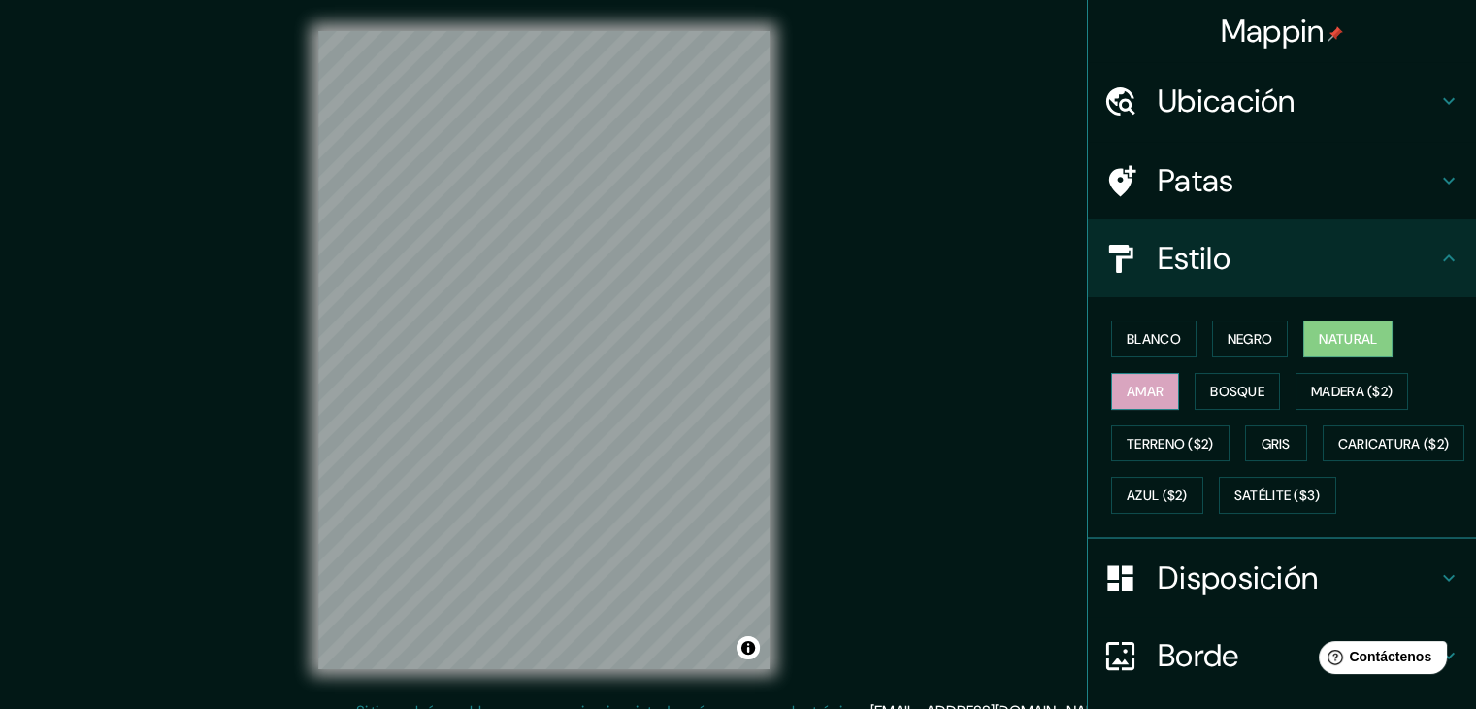
click at [1111, 397] on button "Amar" at bounding box center [1145, 391] width 68 height 37
click at [1213, 389] on font "Bosque" at bounding box center [1237, 390] width 54 height 17
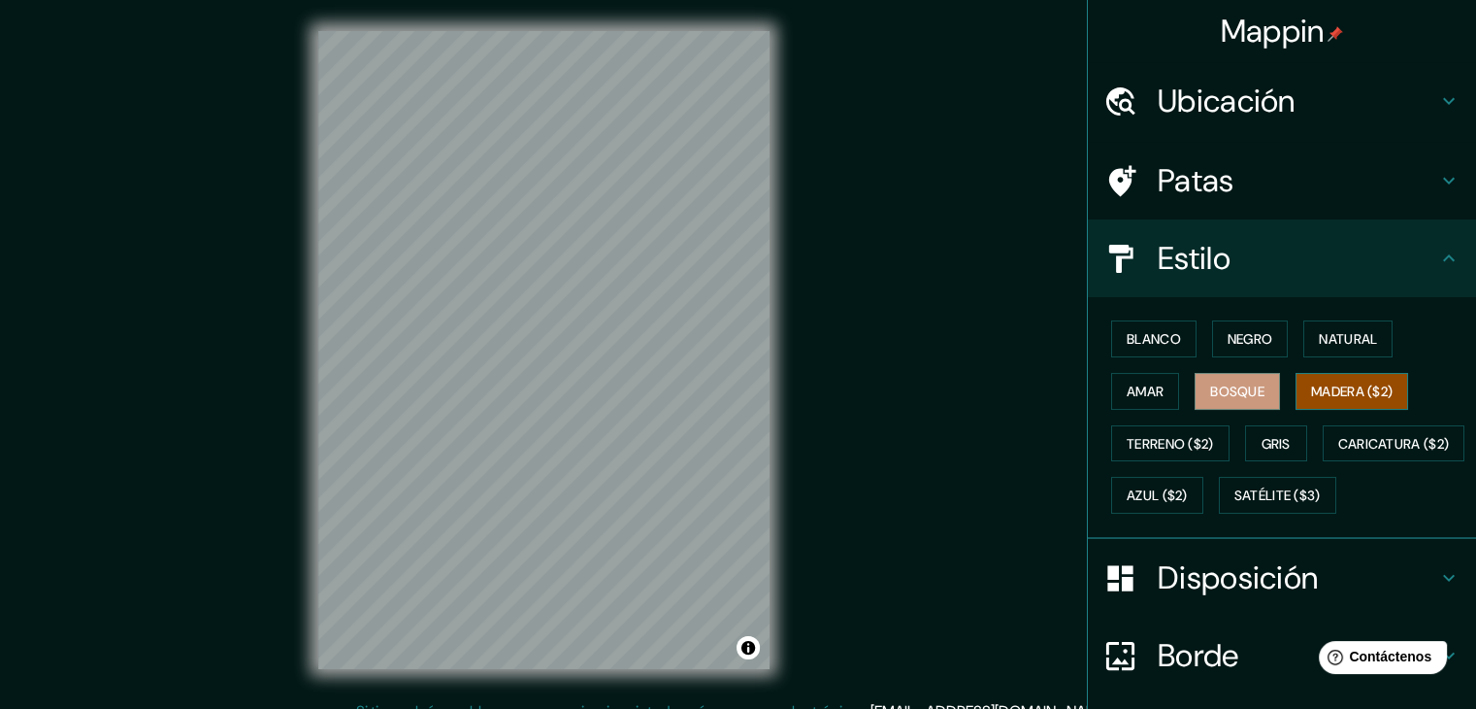
click at [1364, 393] on font "Madera ($2)" at bounding box center [1352, 390] width 82 height 17
click at [1134, 439] on font "Terreno ($2)" at bounding box center [1170, 443] width 87 height 17
click at [1348, 401] on font "Madera ($2)" at bounding box center [1352, 391] width 82 height 25
click at [310, 576] on div "© Mapbox © OpenStreetMap Improve this map" at bounding box center [543, 350] width 513 height 700
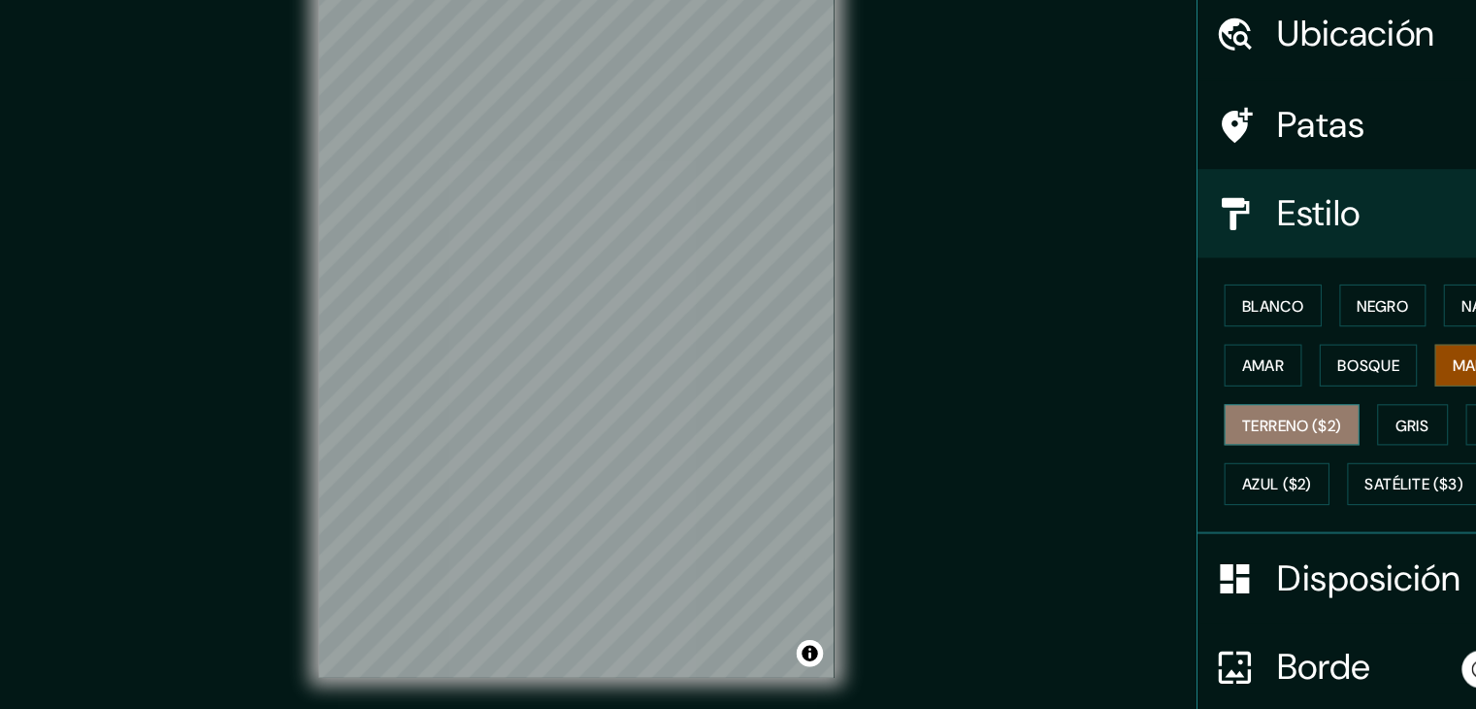
click at [1149, 435] on font "Terreno ($2)" at bounding box center [1170, 443] width 87 height 17
click at [1267, 431] on font "Gris" at bounding box center [1276, 443] width 29 height 25
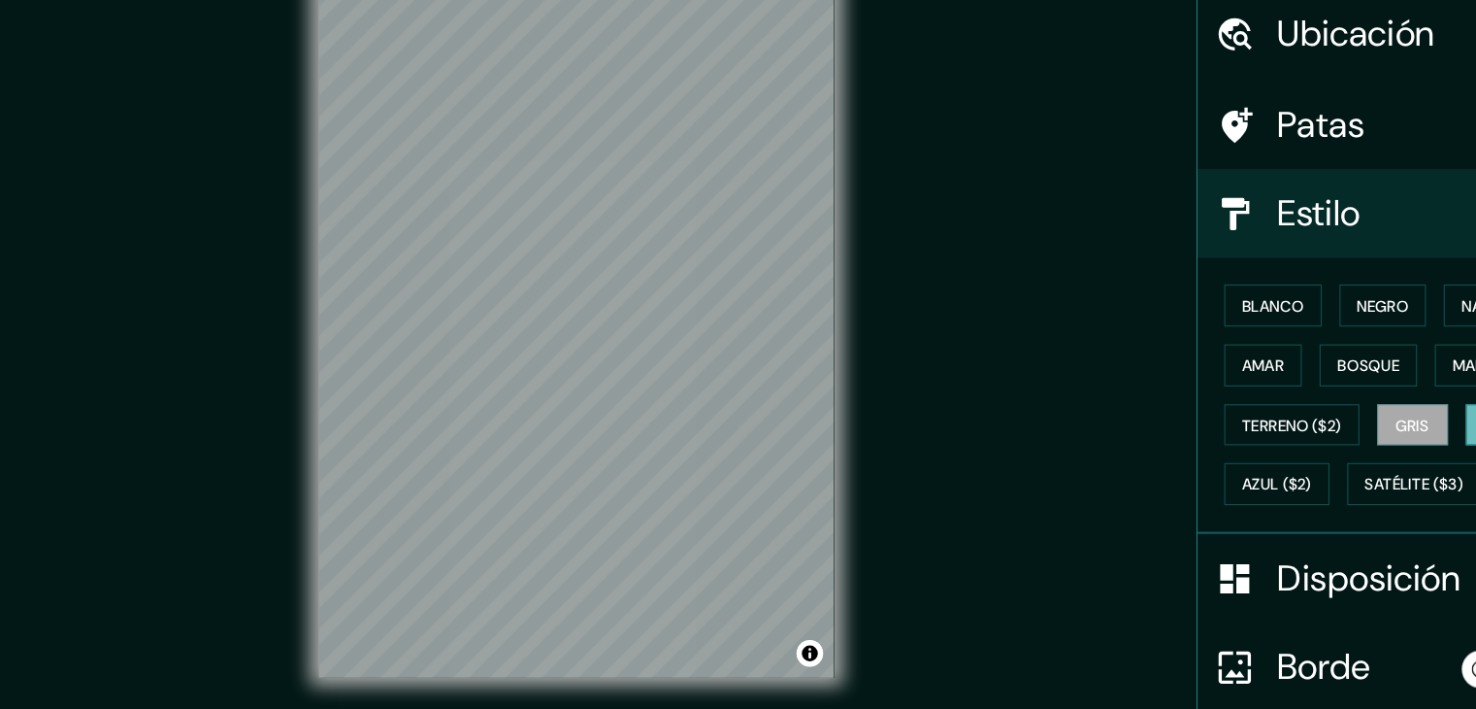
click at [1339, 456] on font "Caricatura ($2)" at bounding box center [1395, 443] width 112 height 25
click at [1188, 488] on font "Azul ($2)" at bounding box center [1157, 495] width 61 height 17
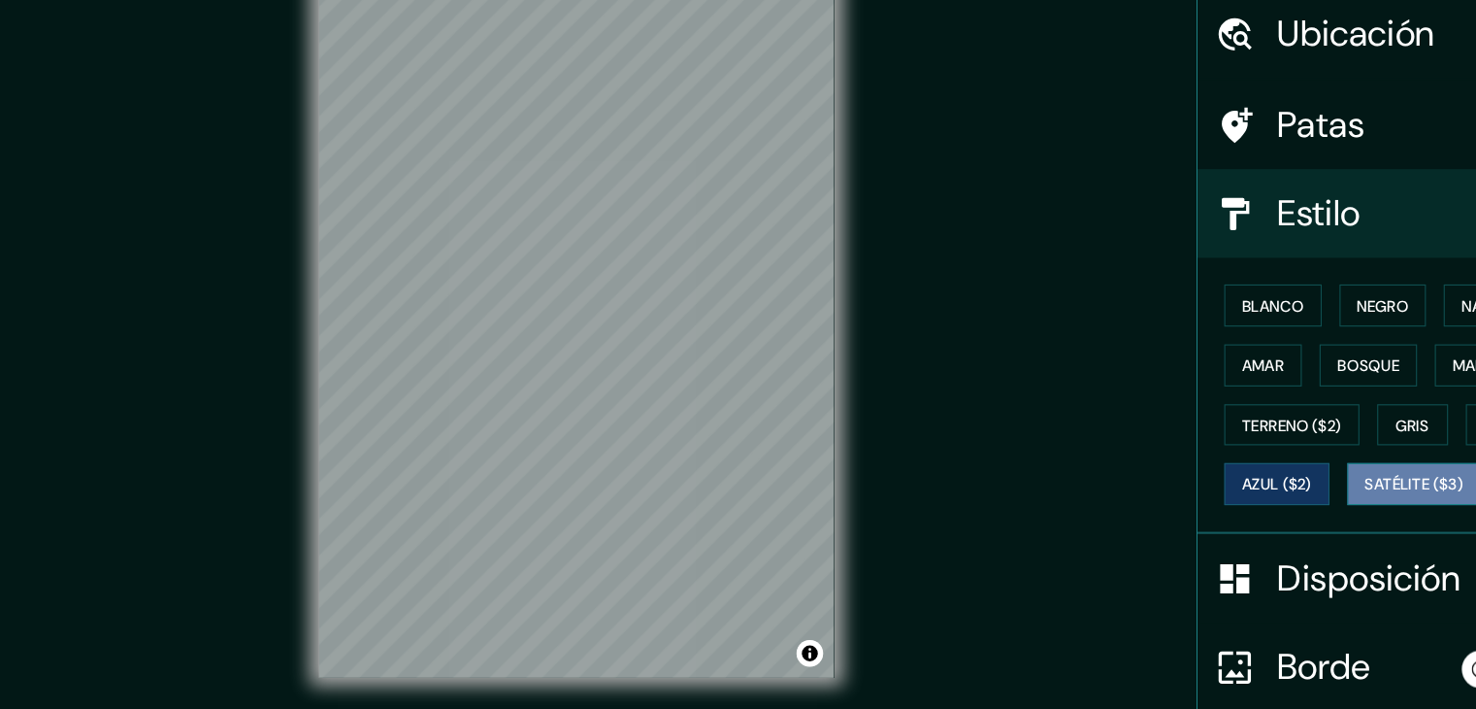
click at [1235, 505] on font "Satélite ($3)" at bounding box center [1278, 495] width 86 height 17
click at [1311, 387] on font "Madera ($2)" at bounding box center [1352, 390] width 82 height 17
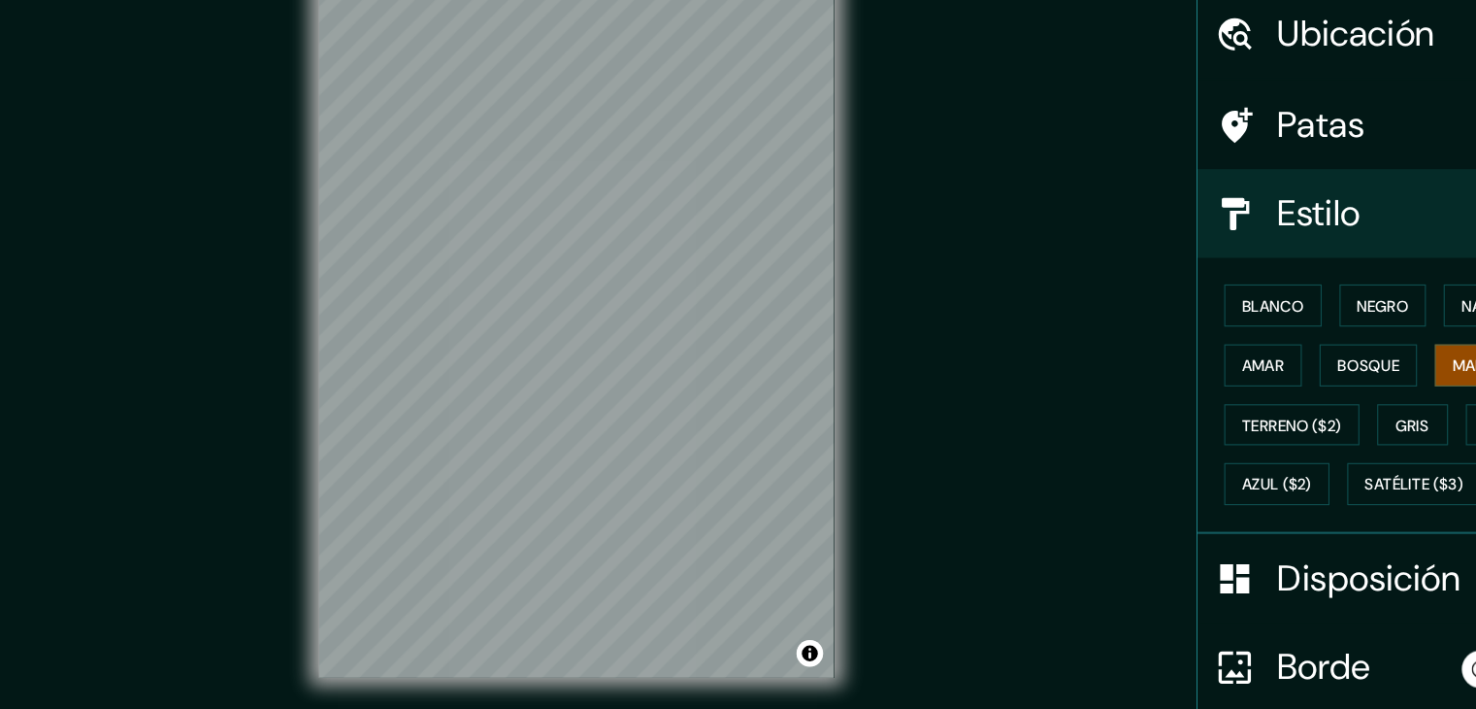
click at [1263, 521] on div "Blanco Negro Natural Amar Bosque Madera ($2) Terreno ($2) Gris Caricatura ($2) …" at bounding box center [1290, 417] width 373 height 209
click at [1126, 595] on div at bounding box center [1131, 578] width 54 height 34
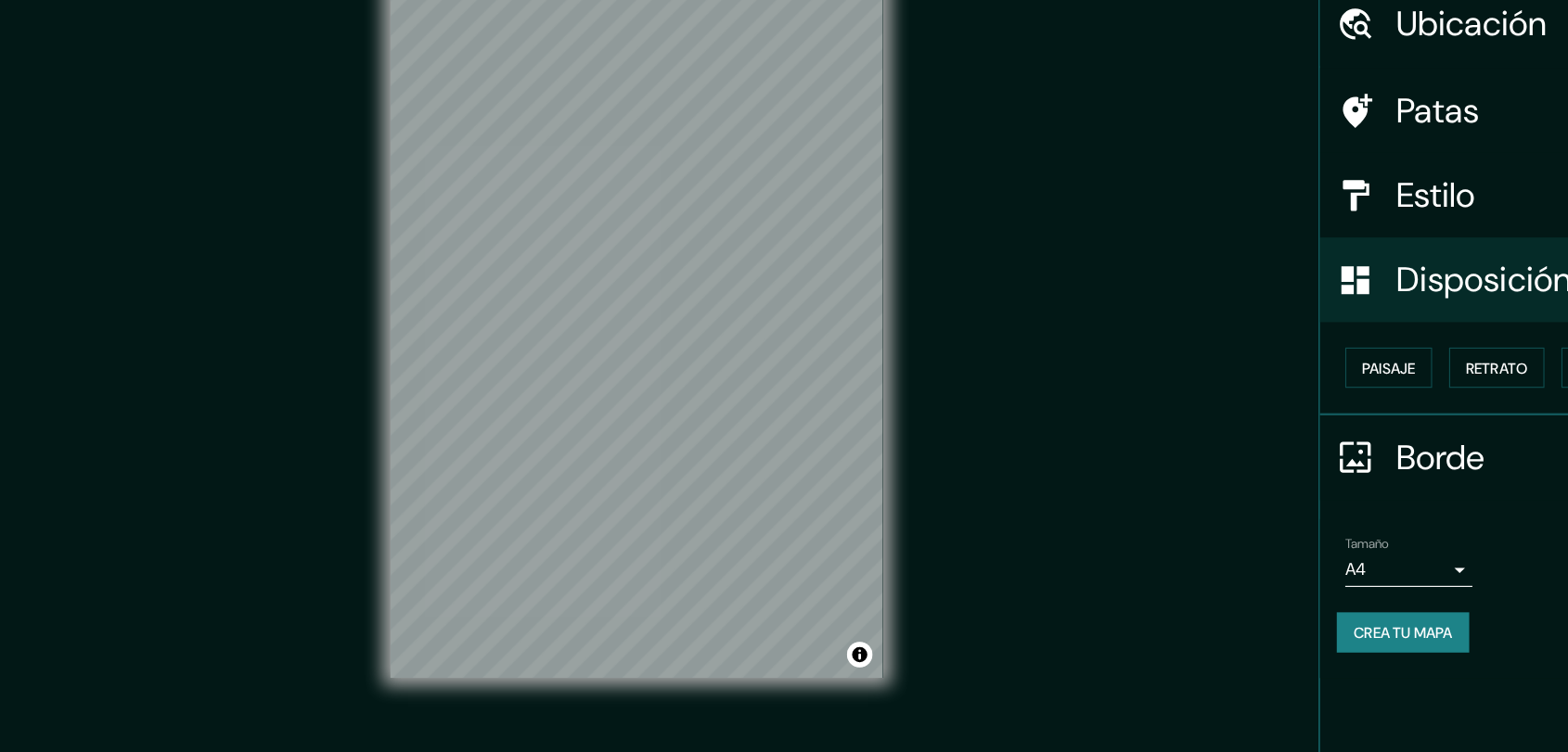
drag, startPoint x: 1276, startPoint y: 68, endPoint x: 939, endPoint y: 426, distance: 491.7
click at [939, 426] on div "Mappin Ubicación [GEOGRAPHIC_DATA], [GEOGRAPHIC_DATA], [GEOGRAPHIC_DATA], [GEOG…" at bounding box center [784, 379] width 1568 height 766
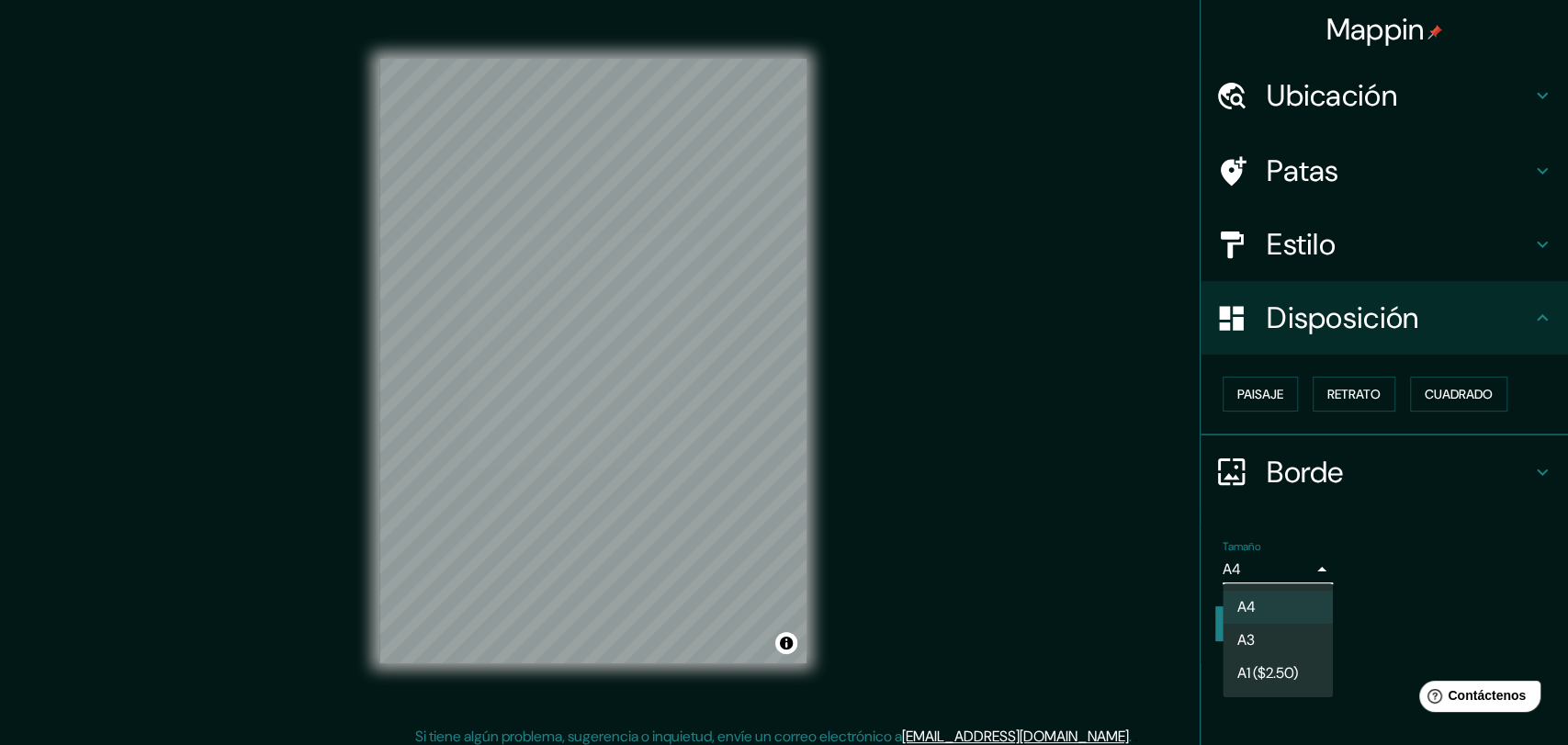
click at [1307, 579] on body "Mappin Ubicación [GEOGRAPHIC_DATA], [GEOGRAPHIC_DATA], [GEOGRAPHIC_DATA], [GEOG…" at bounding box center [784, 368] width 1568 height 745
click at [1266, 643] on li "A3" at bounding box center [1277, 642] width 110 height 34
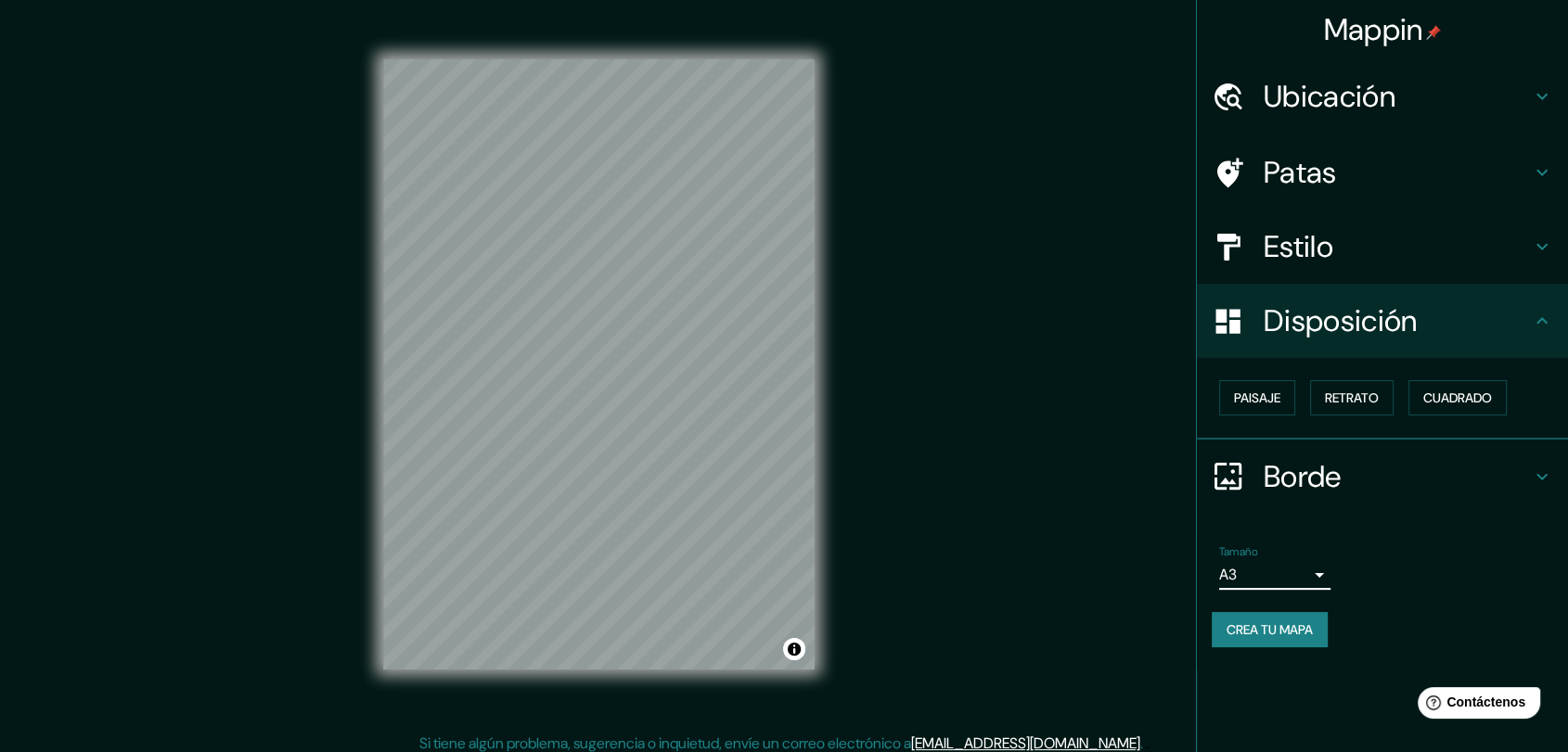
click at [1316, 576] on body "Mappin Ubicación [GEOGRAPHIC_DATA], [GEOGRAPHIC_DATA], [GEOGRAPHIC_DATA], [GEOG…" at bounding box center [784, 372] width 1568 height 752
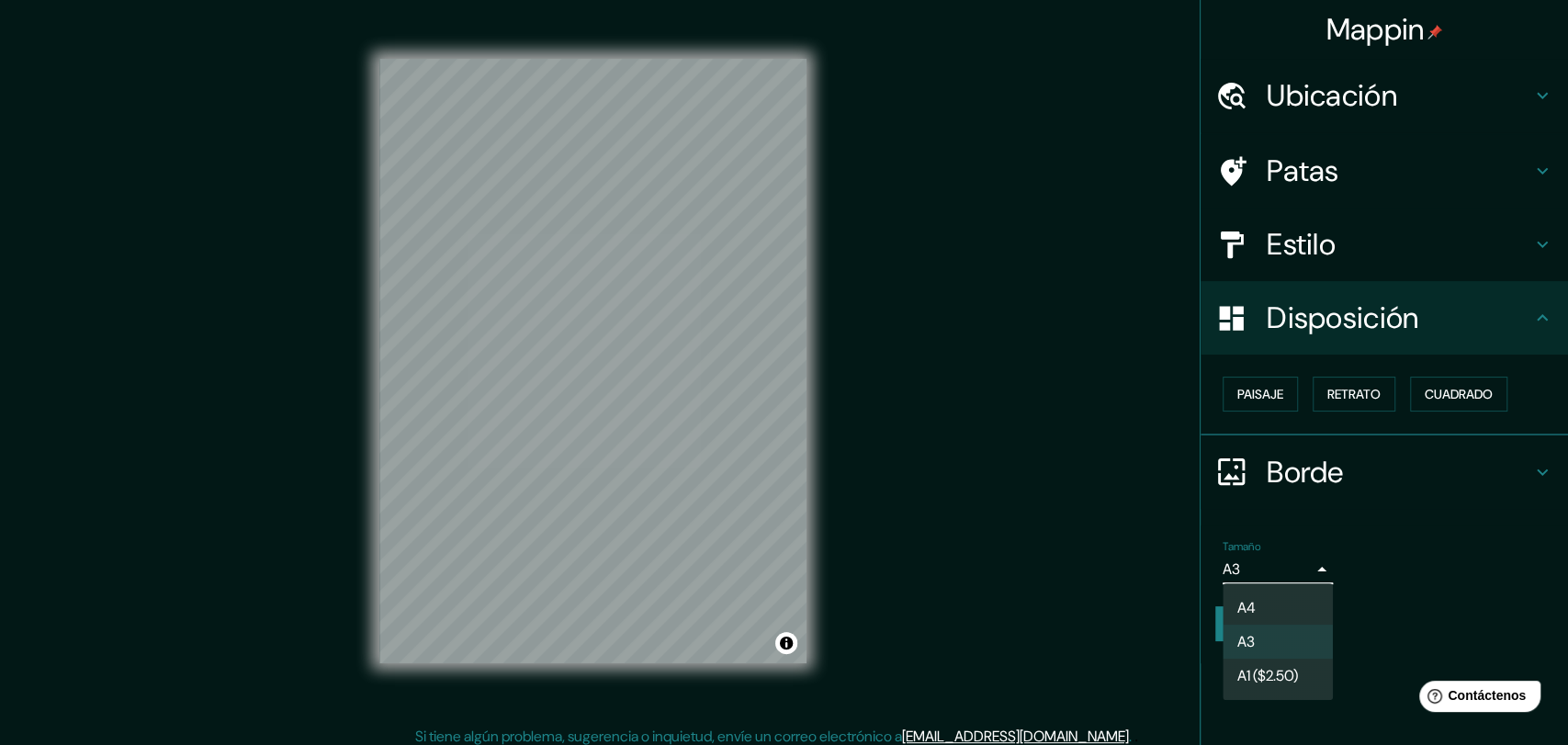
click at [1271, 670] on ul "A4 A3 A1 ($2.50)" at bounding box center [1277, 641] width 110 height 116
click at [1275, 605] on li "A4" at bounding box center [1277, 608] width 110 height 34
type input "single"
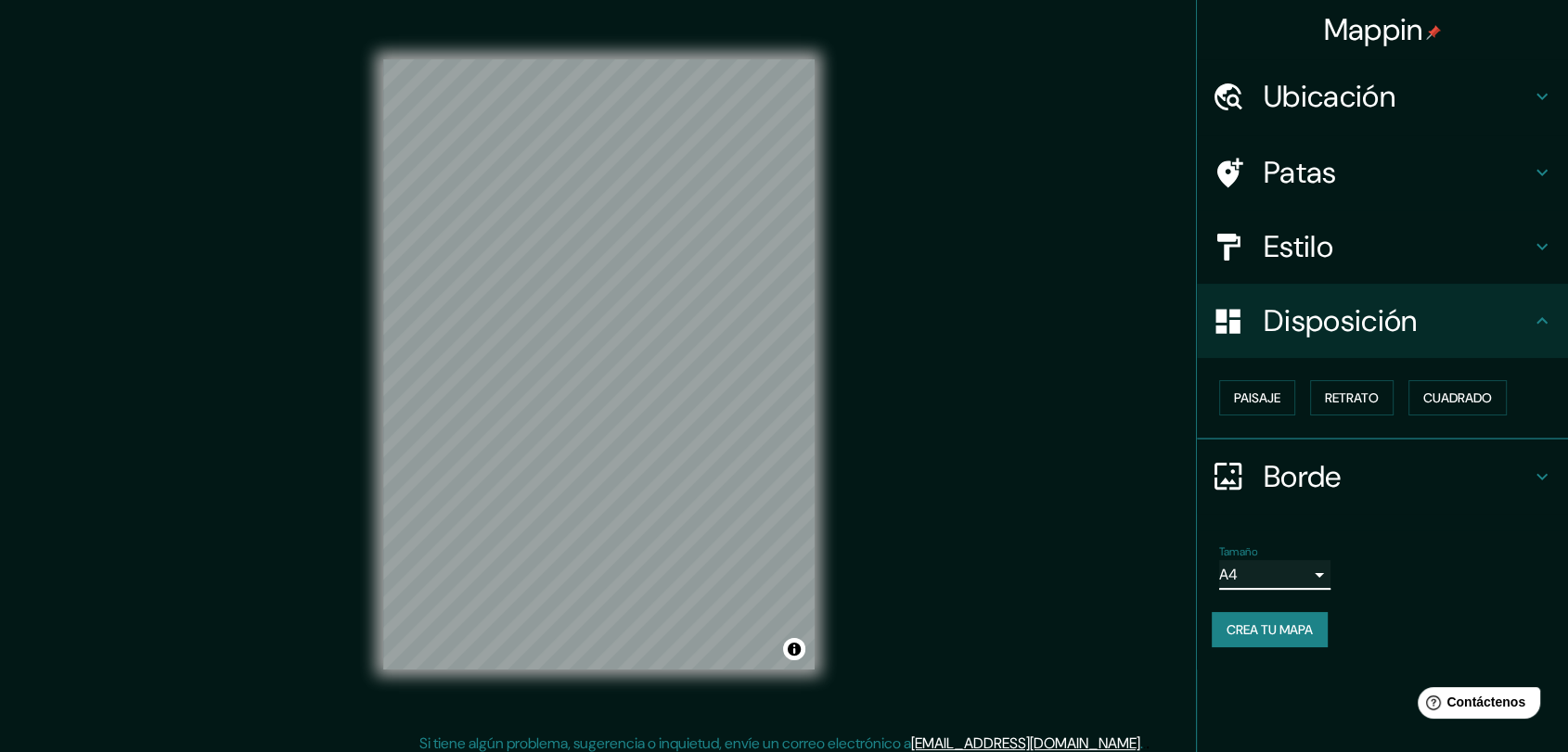
scroll to position [14, 0]
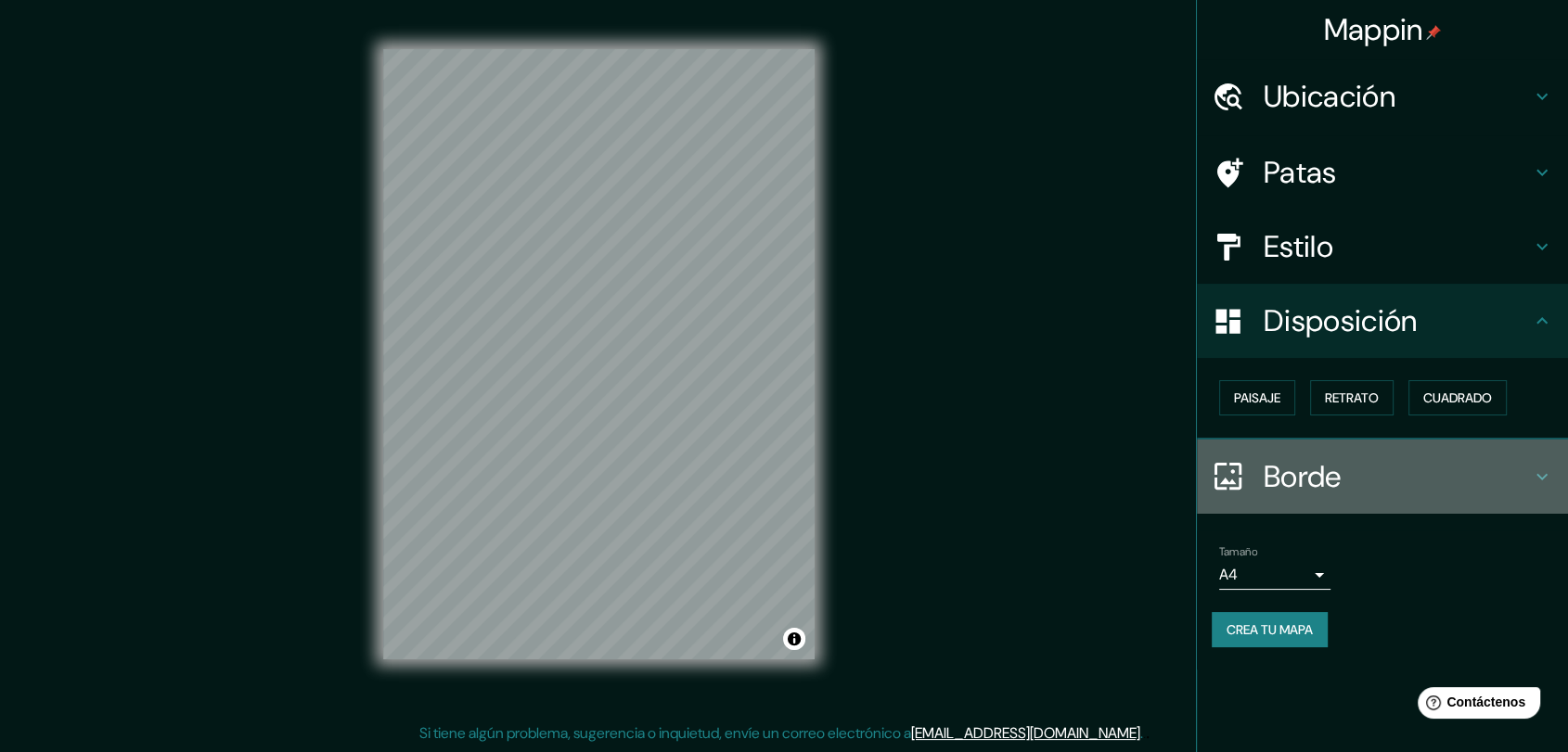
click at [1425, 475] on icon at bounding box center [1542, 476] width 22 height 22
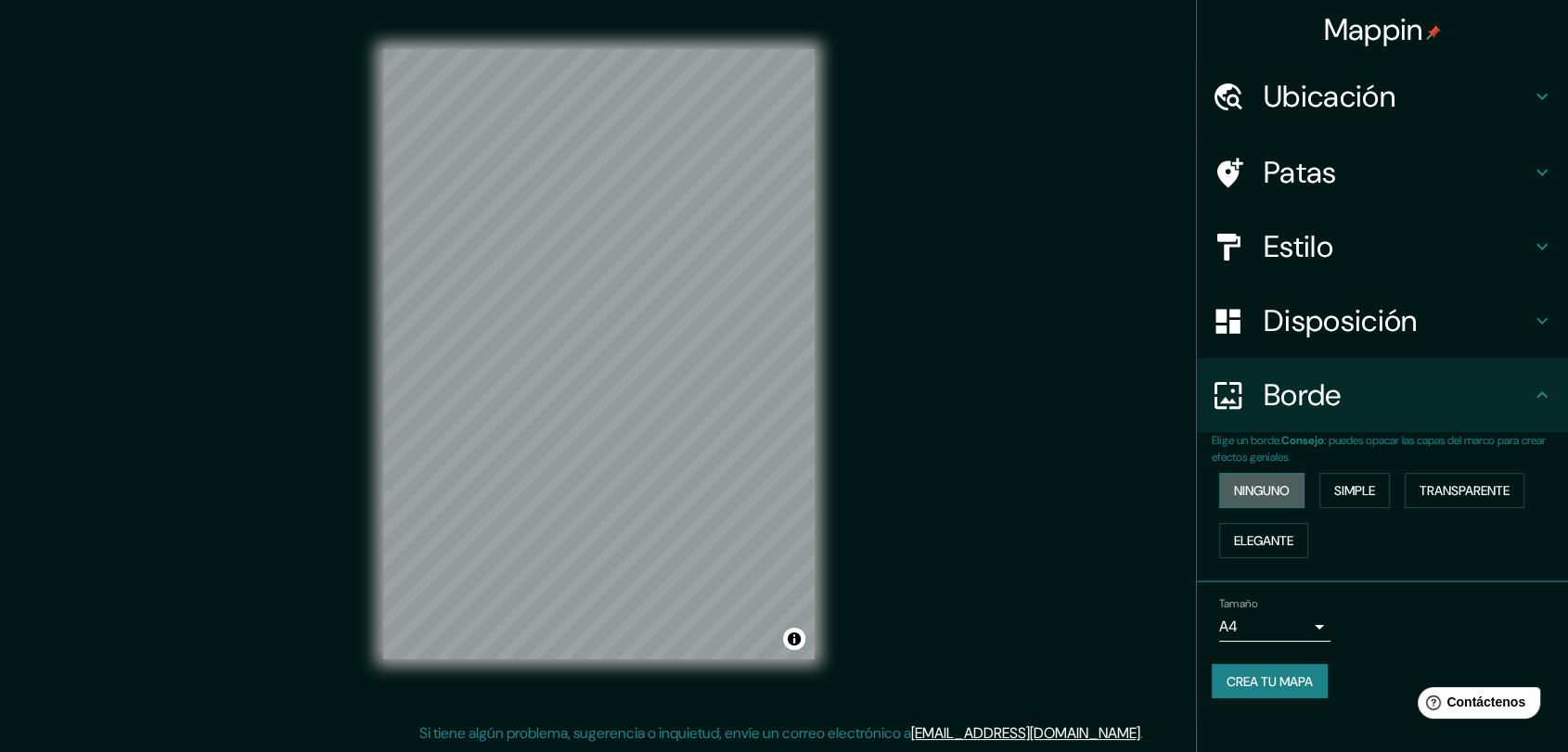
click at [1305, 477] on button "Ninguno" at bounding box center [1261, 490] width 85 height 35
click at [1374, 499] on font "Simple" at bounding box center [1355, 490] width 41 height 16
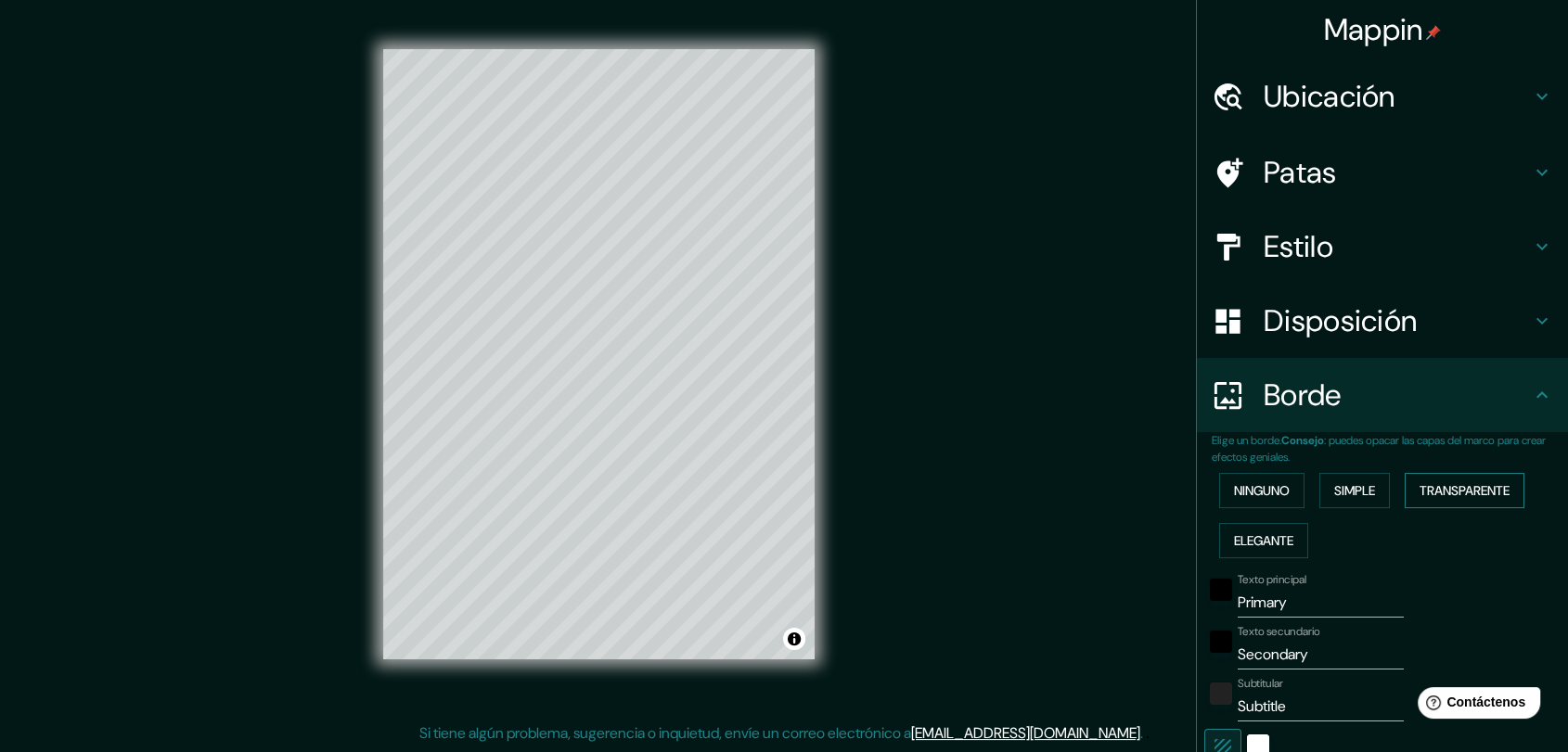
click at [1425, 493] on font "Transparente" at bounding box center [1465, 490] width 90 height 16
click at [1243, 549] on font "Elegante" at bounding box center [1264, 540] width 59 height 24
click at [1261, 502] on button "Ninguno" at bounding box center [1261, 490] width 85 height 35
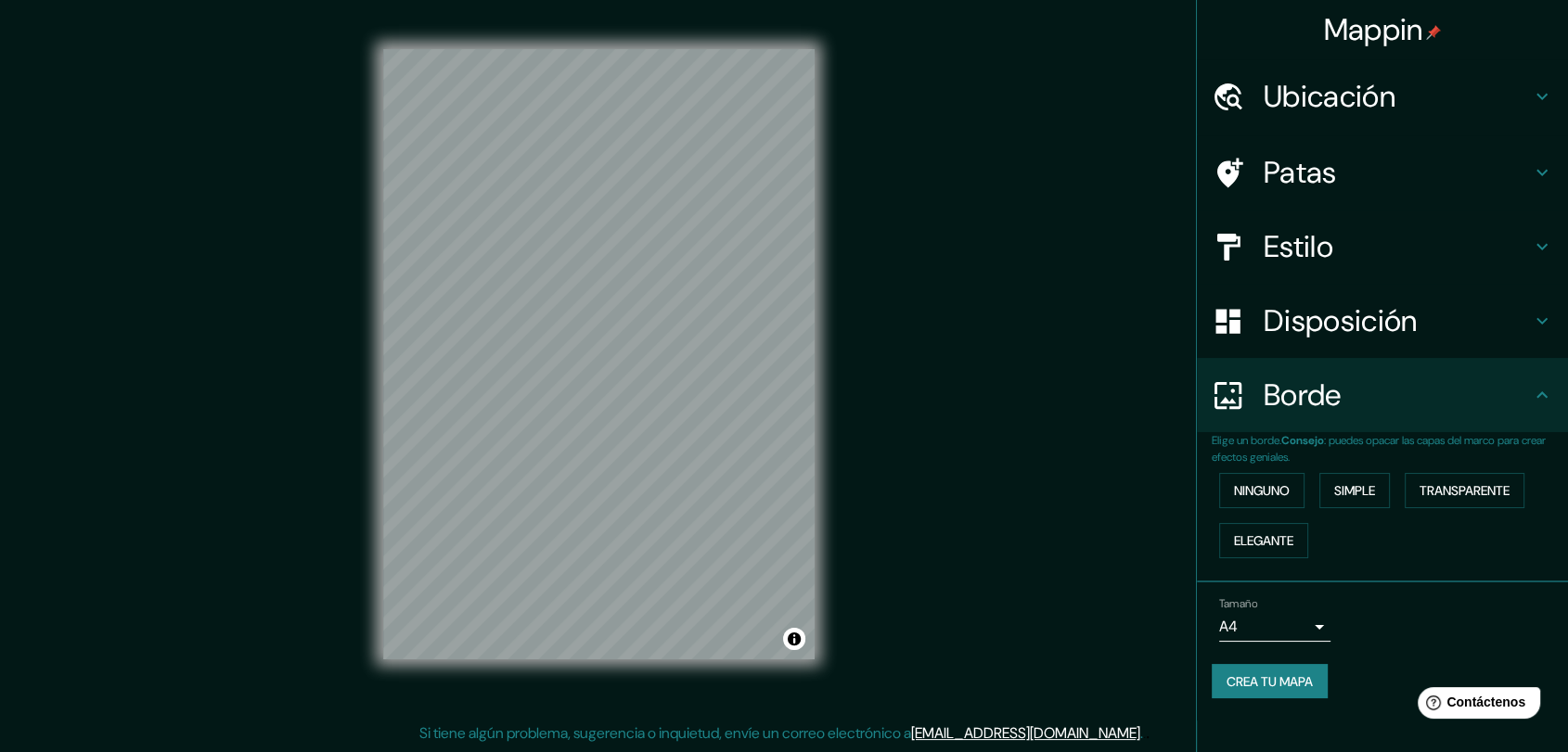
scroll to position [10, 0]
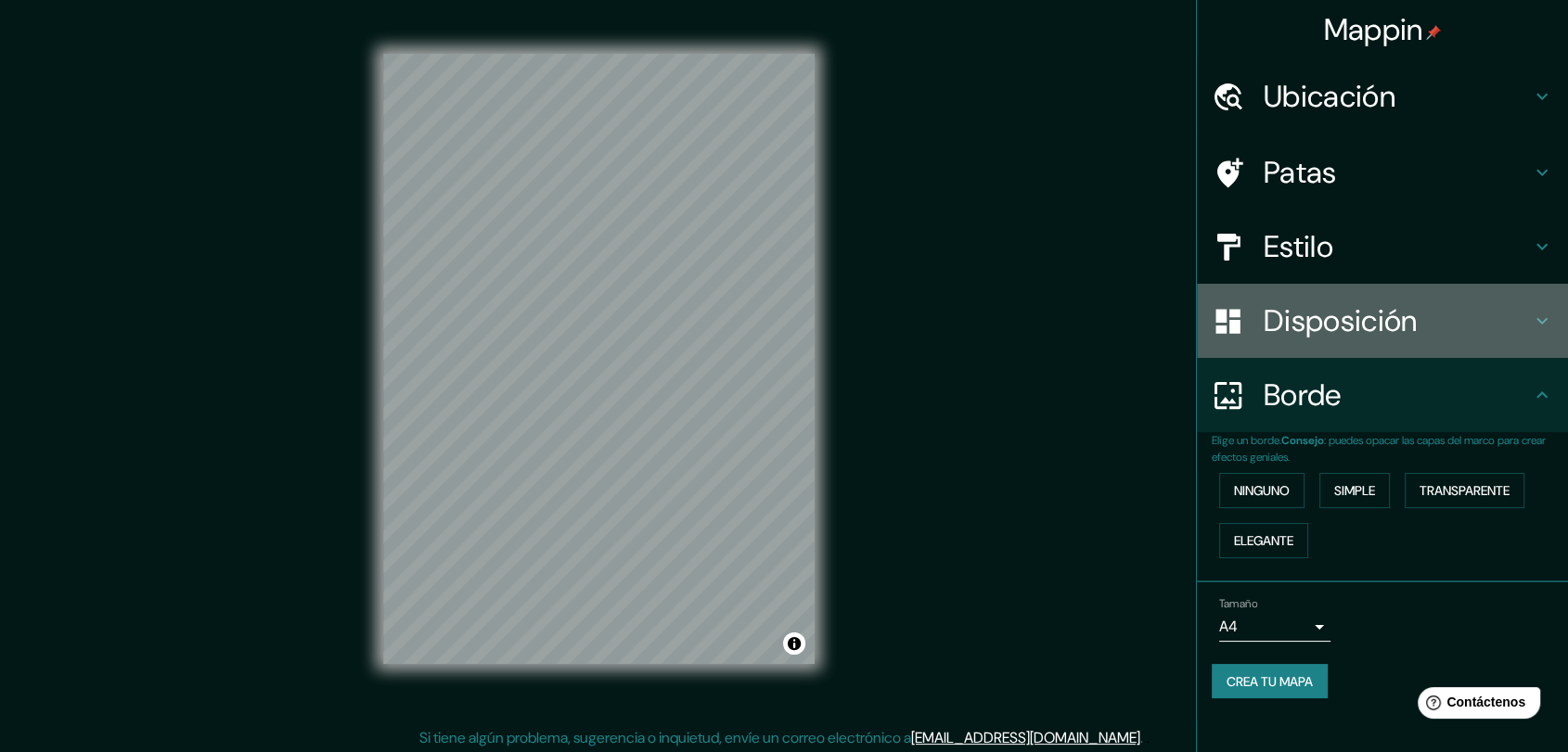
click at [1425, 306] on h4 "Disposición" at bounding box center [1398, 320] width 268 height 37
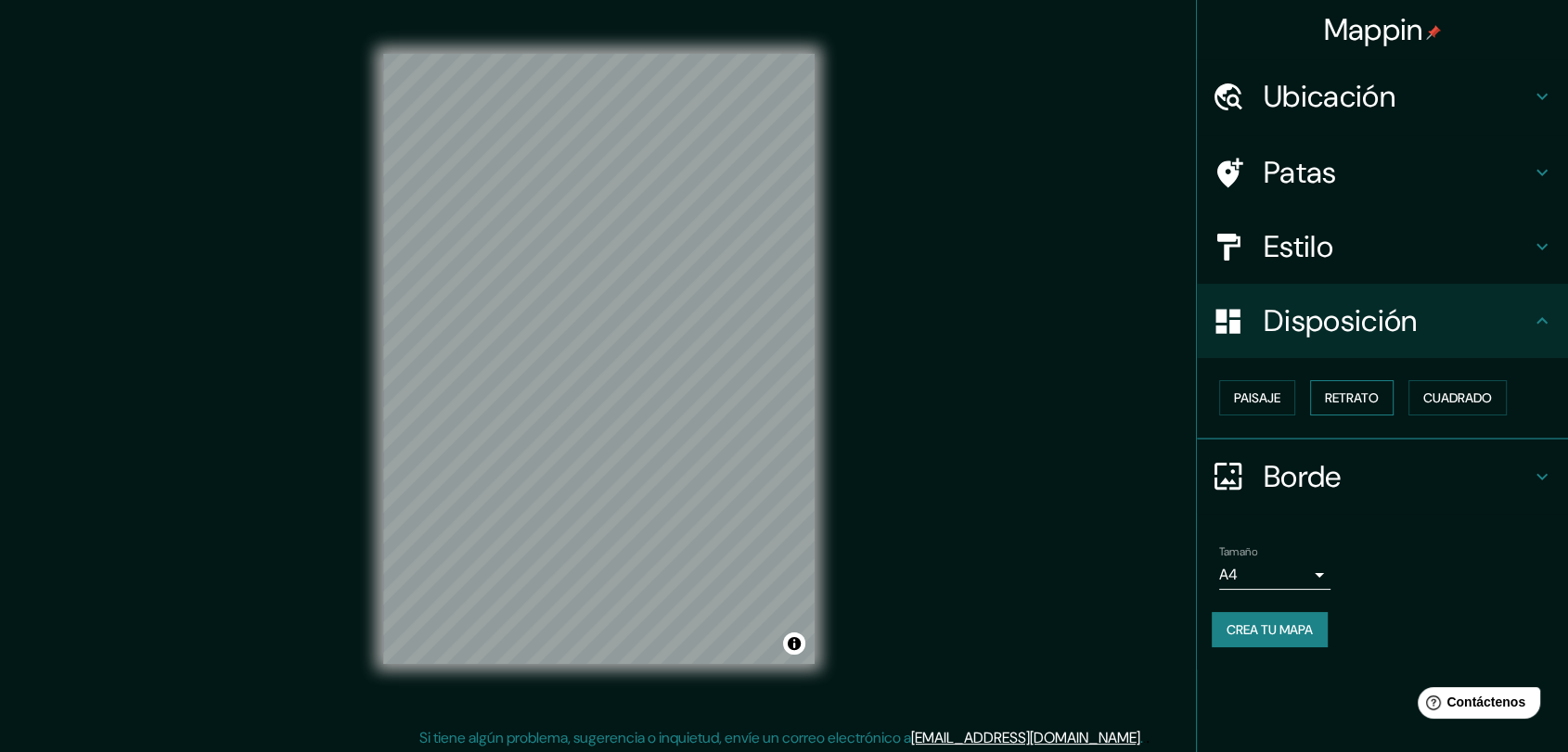
drag, startPoint x: 1247, startPoint y: 405, endPoint x: 1353, endPoint y: 404, distance: 106.0
drag, startPoint x: 1353, startPoint y: 404, endPoint x: 1455, endPoint y: 397, distance: 102.2
click at [1425, 397] on font "Cuadrado" at bounding box center [1458, 397] width 69 height 16
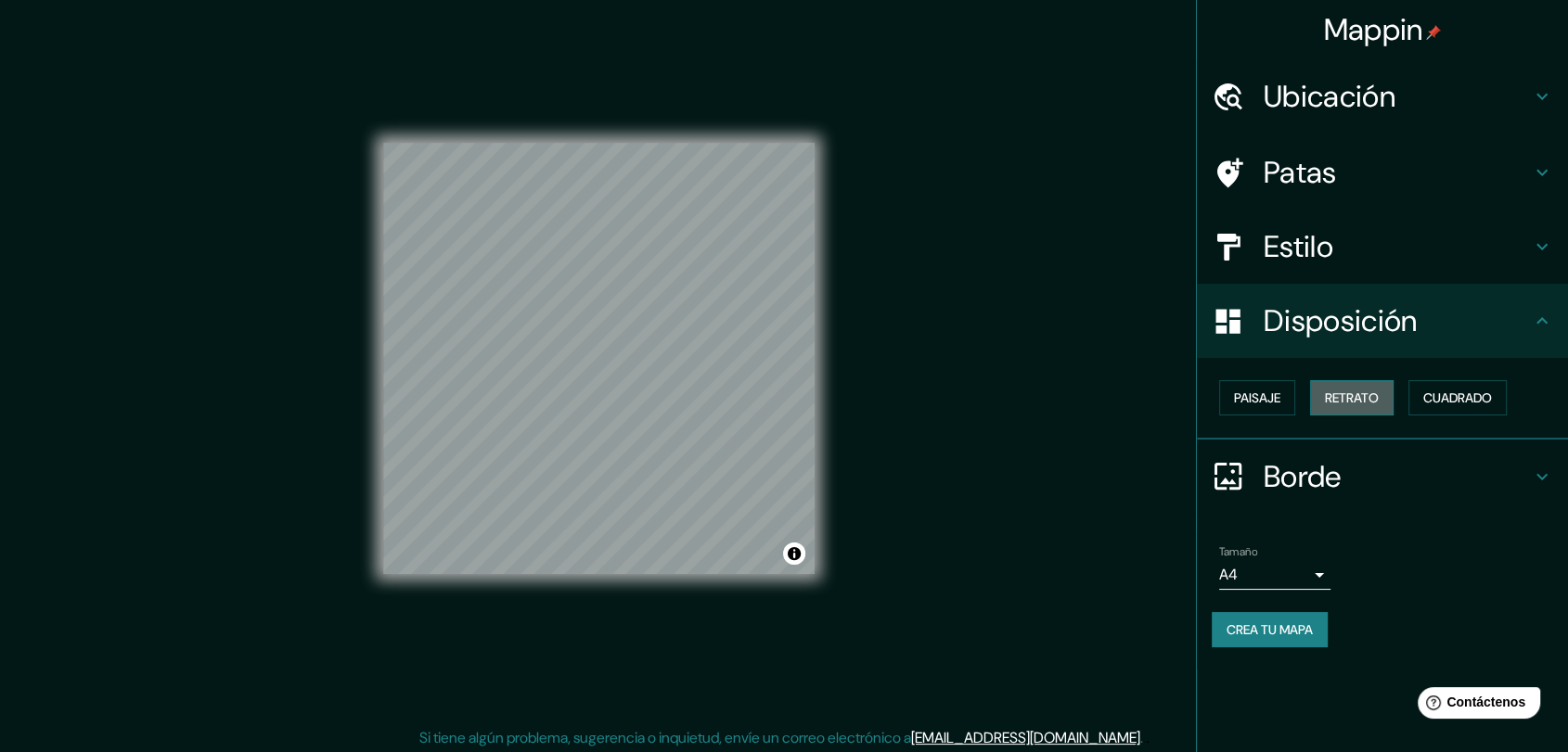
click at [1361, 392] on font "Retrato" at bounding box center [1352, 397] width 54 height 16
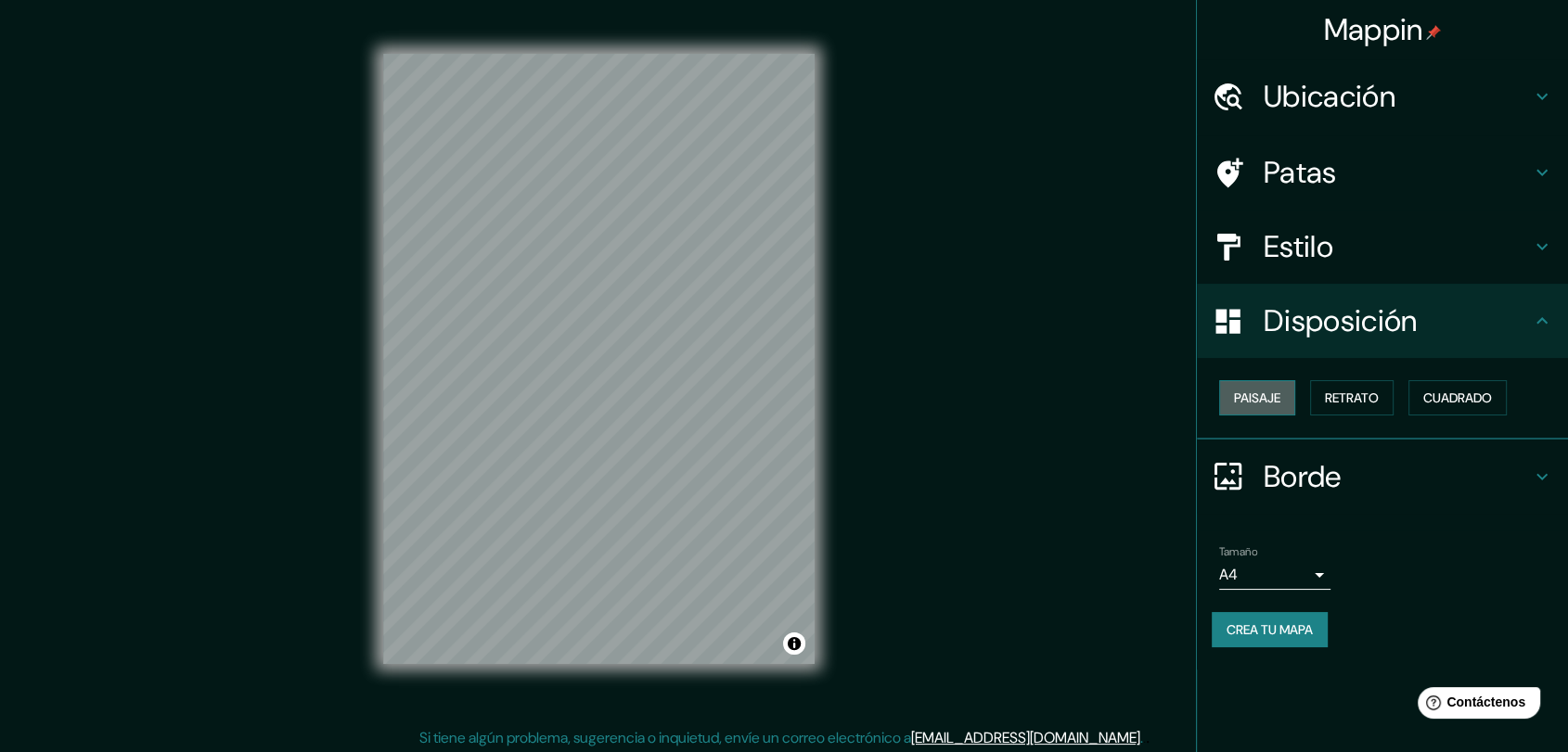
click at [1253, 396] on font "Paisaje" at bounding box center [1257, 397] width 47 height 16
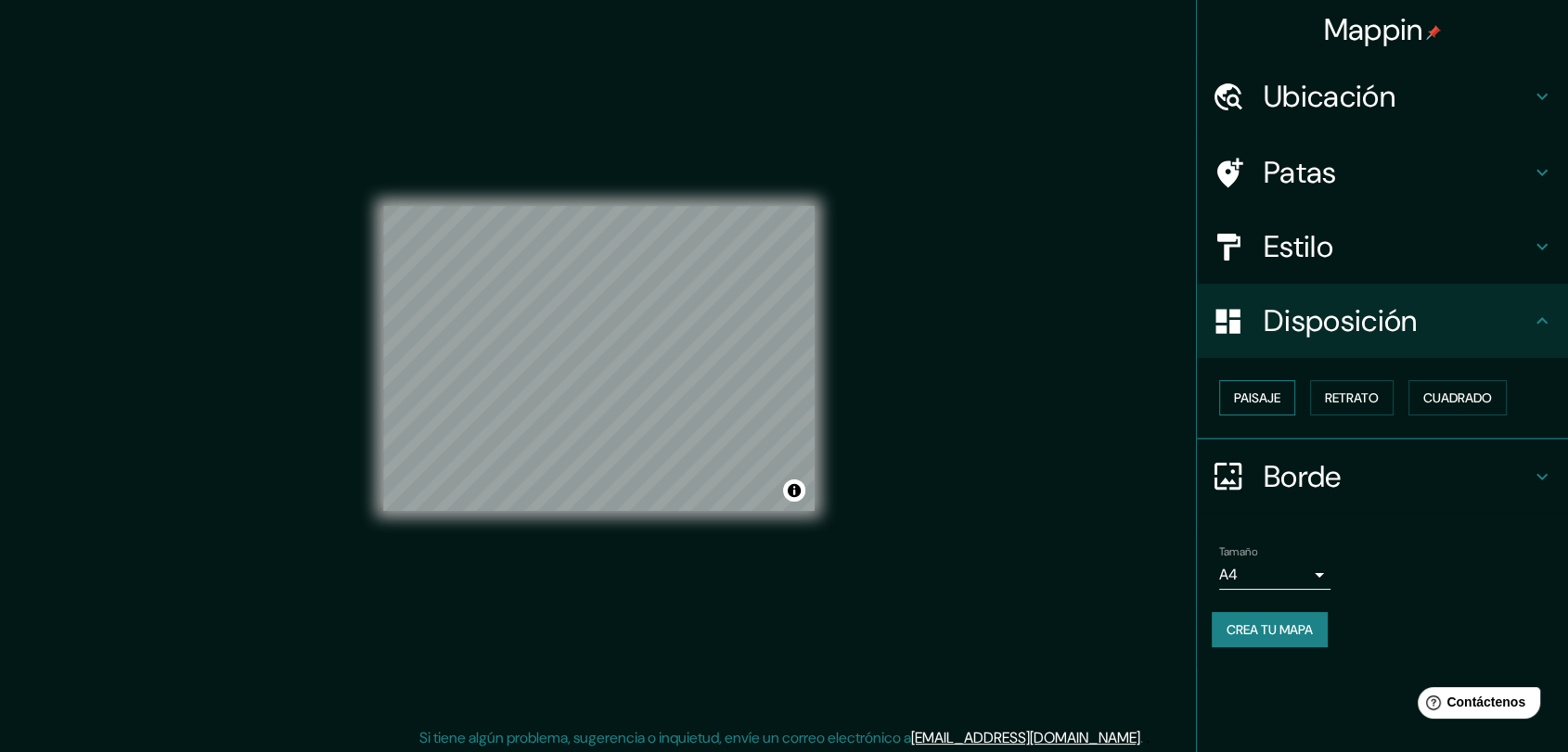
click at [1253, 396] on font "Paisaje" at bounding box center [1257, 397] width 47 height 16
click at [1339, 400] on font "Retrato" at bounding box center [1352, 397] width 54 height 16
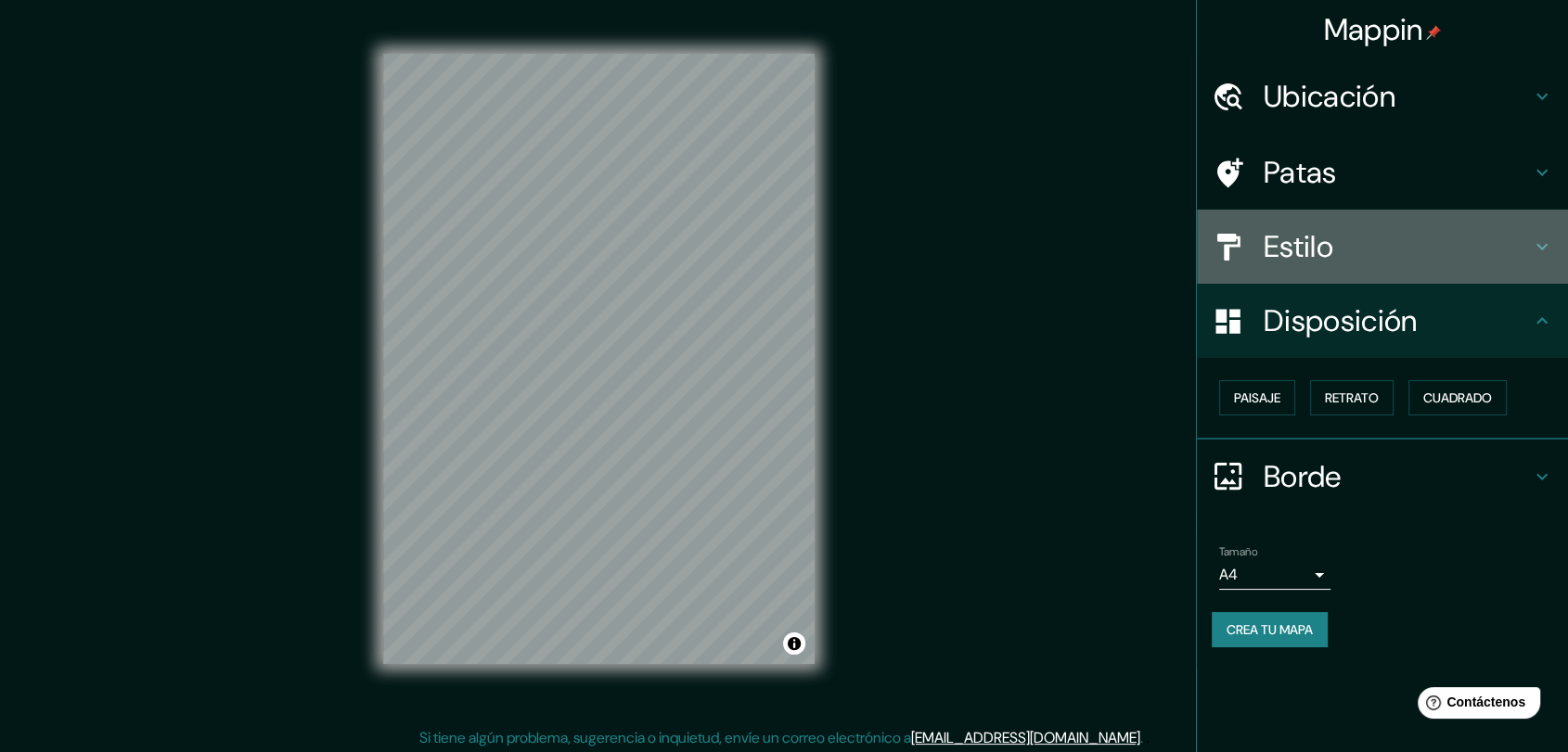
click at [1417, 232] on h4 "Estilo" at bounding box center [1398, 247] width 268 height 37
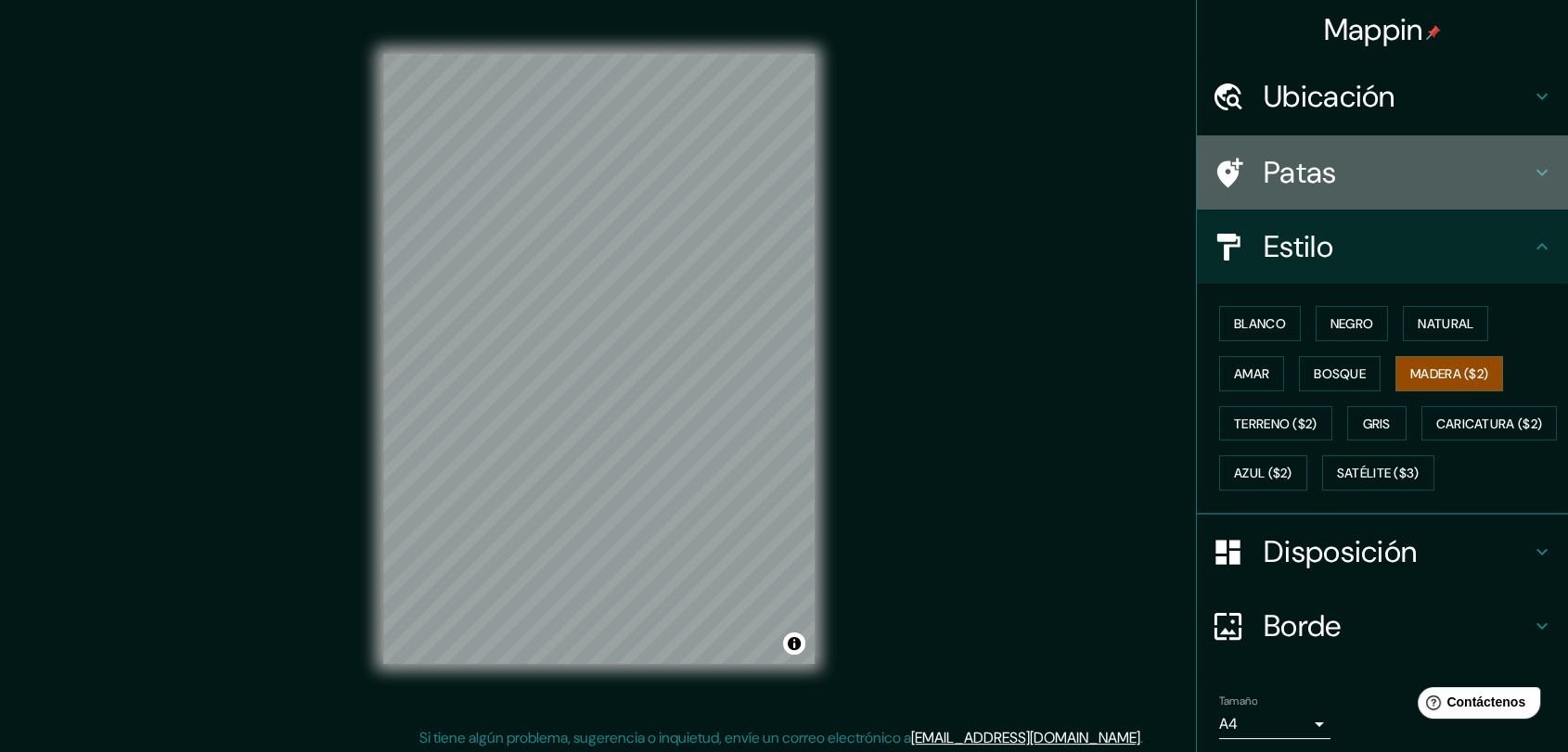
click at [1425, 155] on h4 "Patas" at bounding box center [1398, 172] width 268 height 37
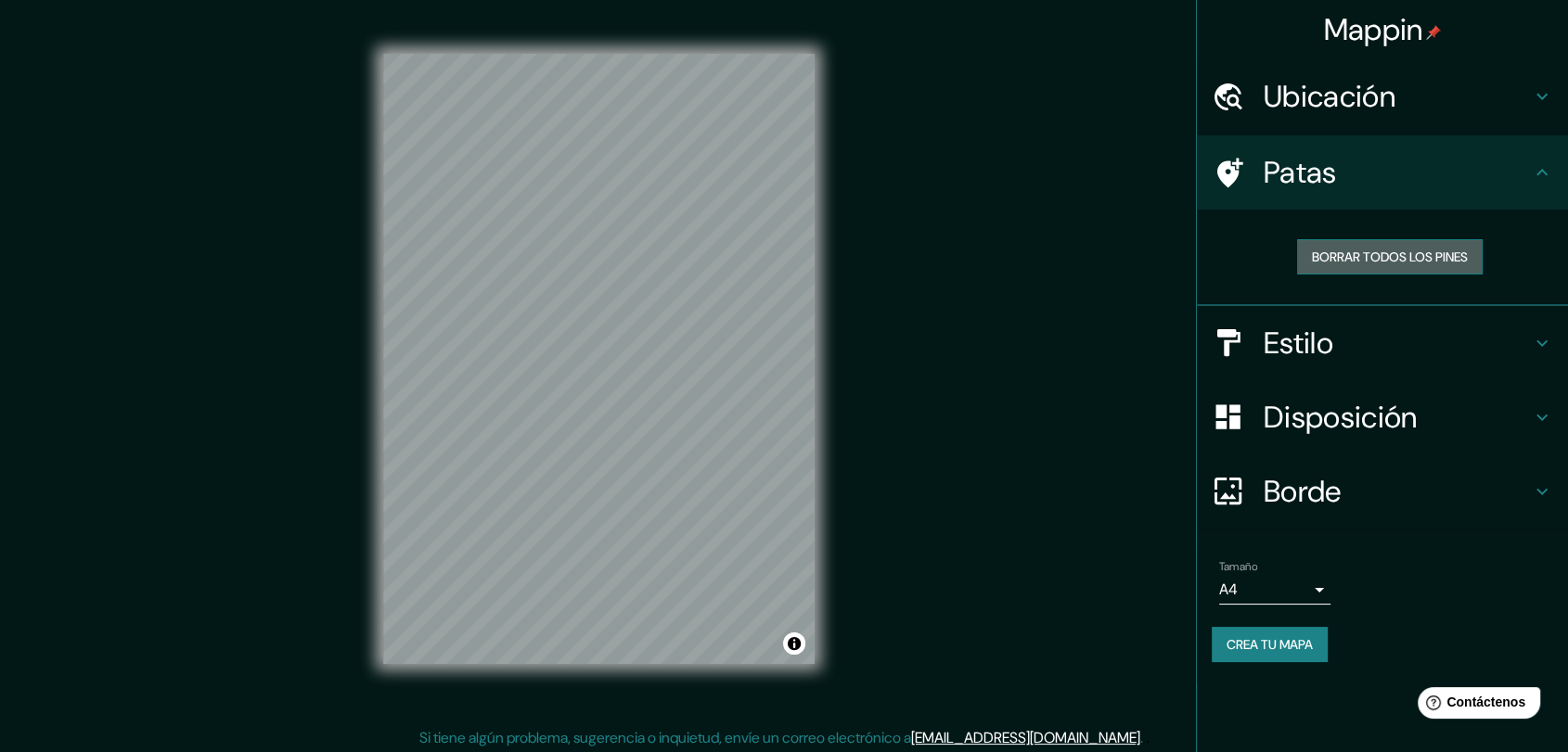
click at [1425, 257] on font "Borrar todos los pines" at bounding box center [1389, 256] width 156 height 16
click at [1425, 81] on h4 "Ubicación" at bounding box center [1398, 97] width 268 height 37
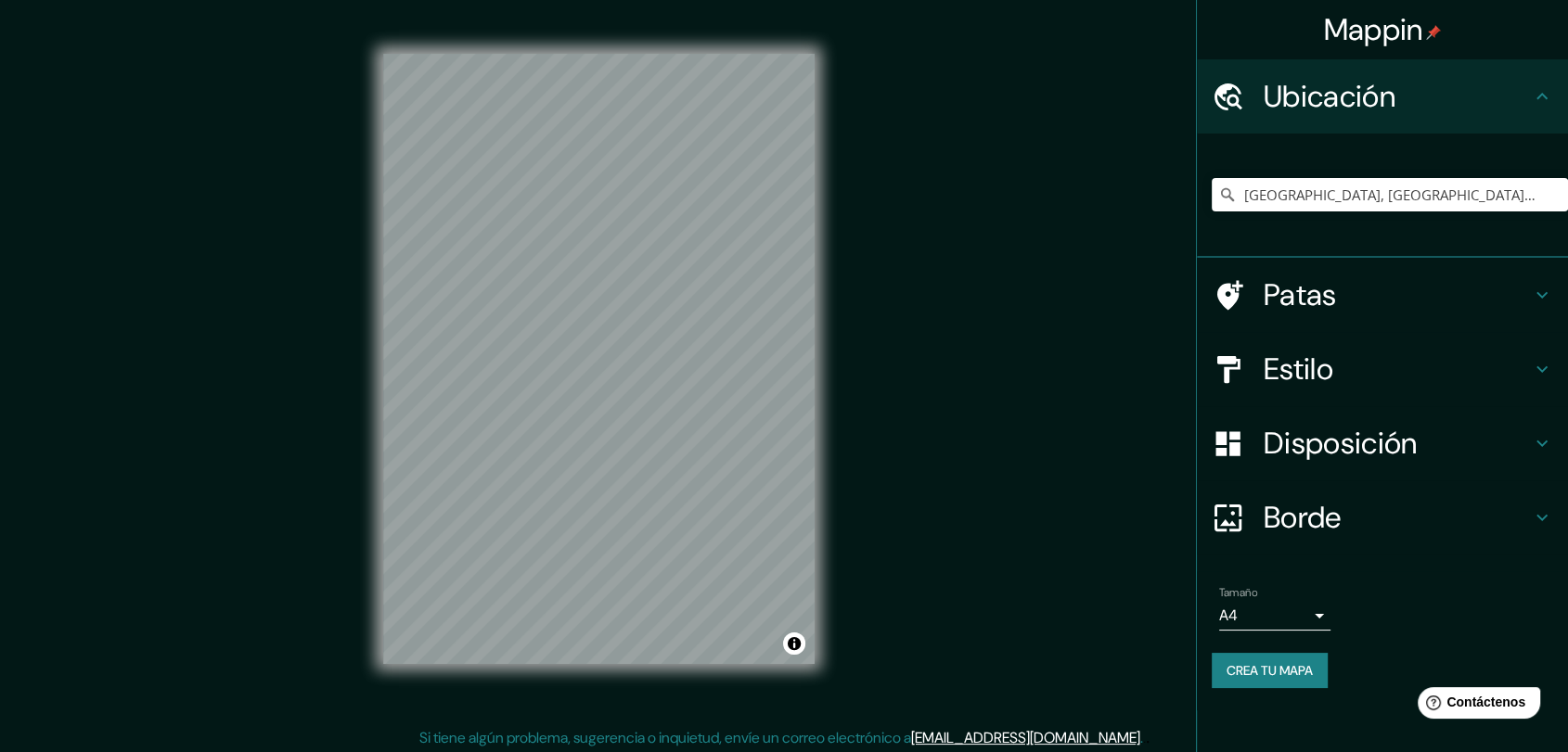
scroll to position [14, 0]
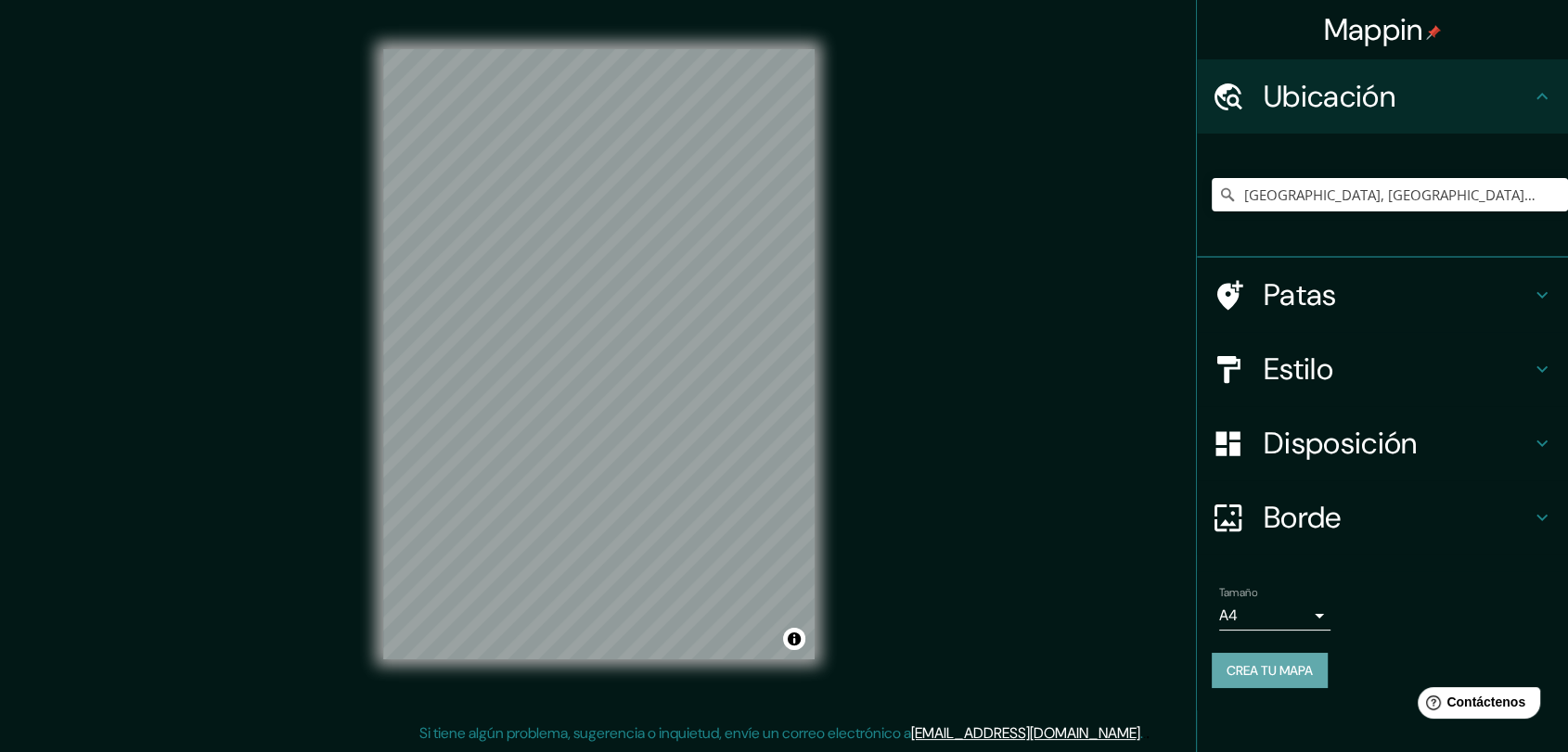
click at [1265, 675] on font "Crea tu mapa" at bounding box center [1270, 670] width 86 height 16
